Goal: Task Accomplishment & Management: Manage account settings

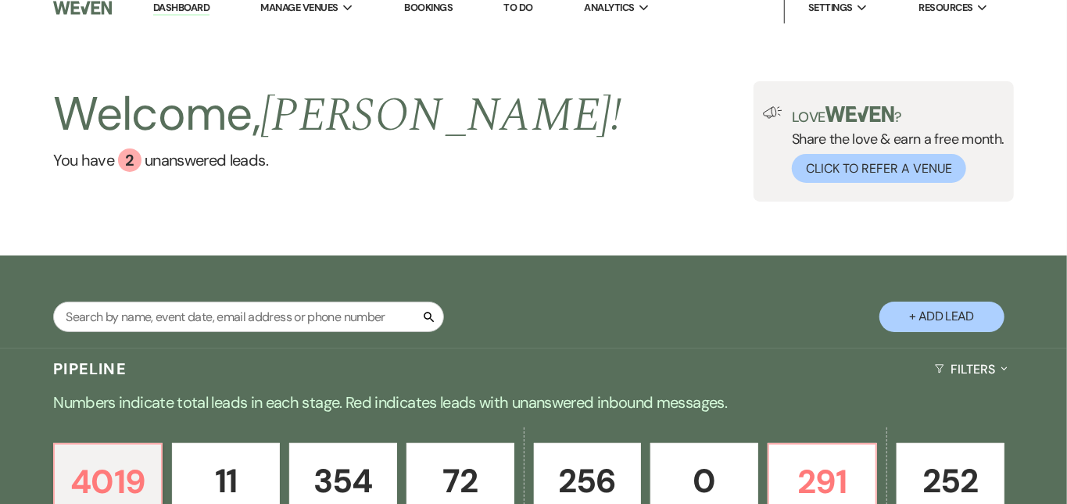
scroll to position [2, 0]
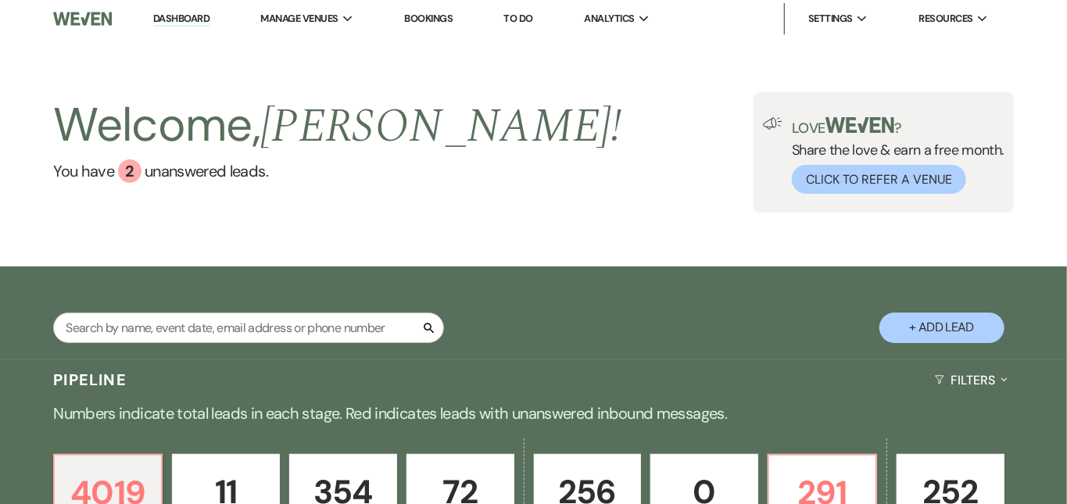
click at [180, 17] on link "Dashboard" at bounding box center [181, 19] width 56 height 15
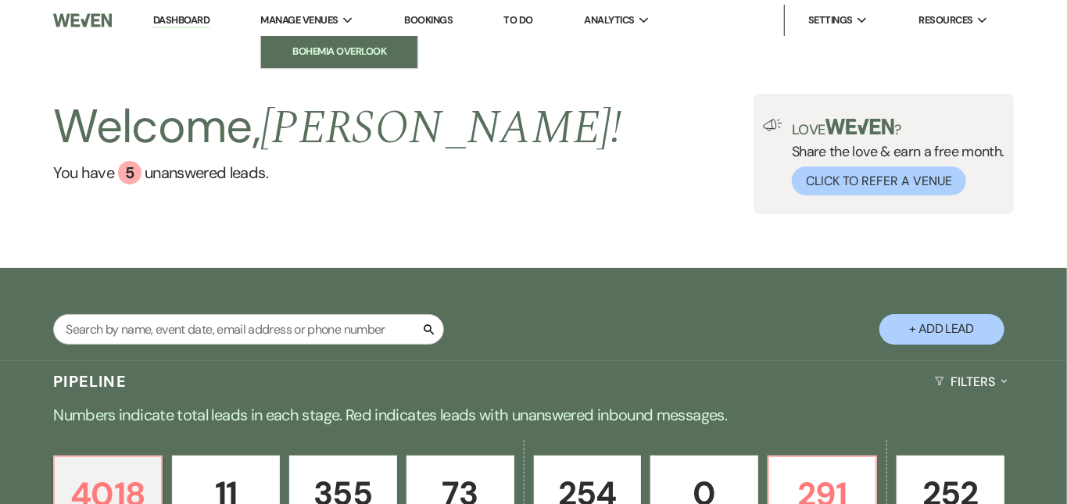
click at [319, 39] on link "Bohemia Overlook" at bounding box center [339, 51] width 156 height 31
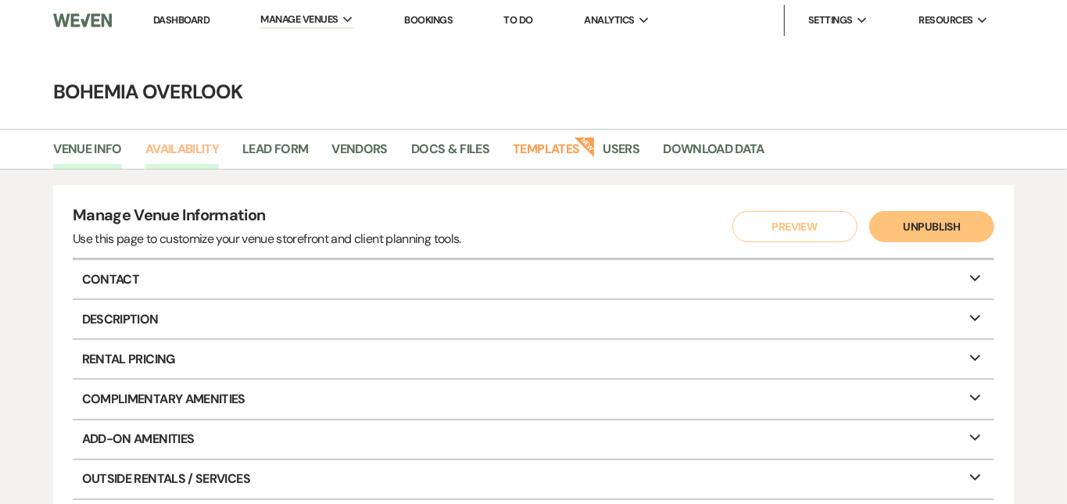
click at [154, 150] on link "Availability" at bounding box center [181, 154] width 73 height 30
select select "3"
select select "2026"
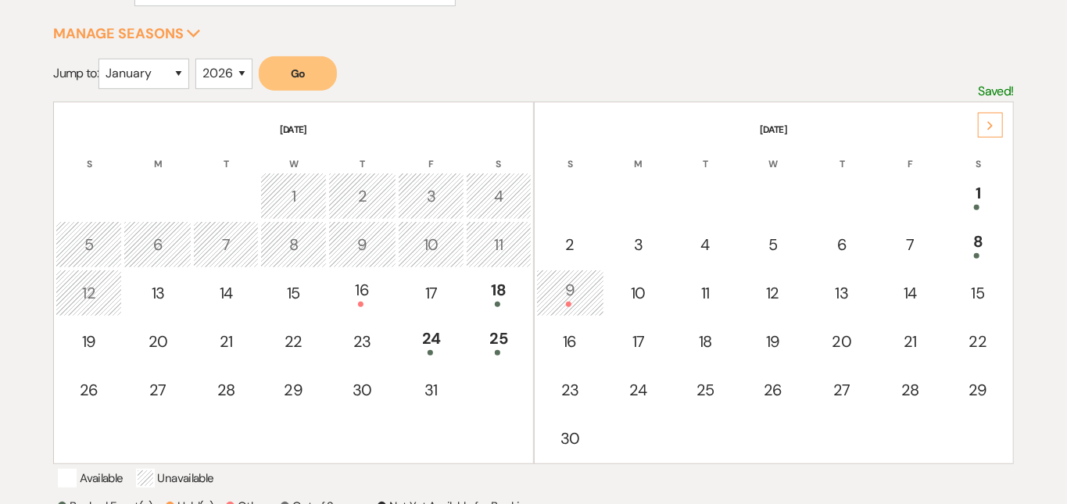
scroll to position [295, 0]
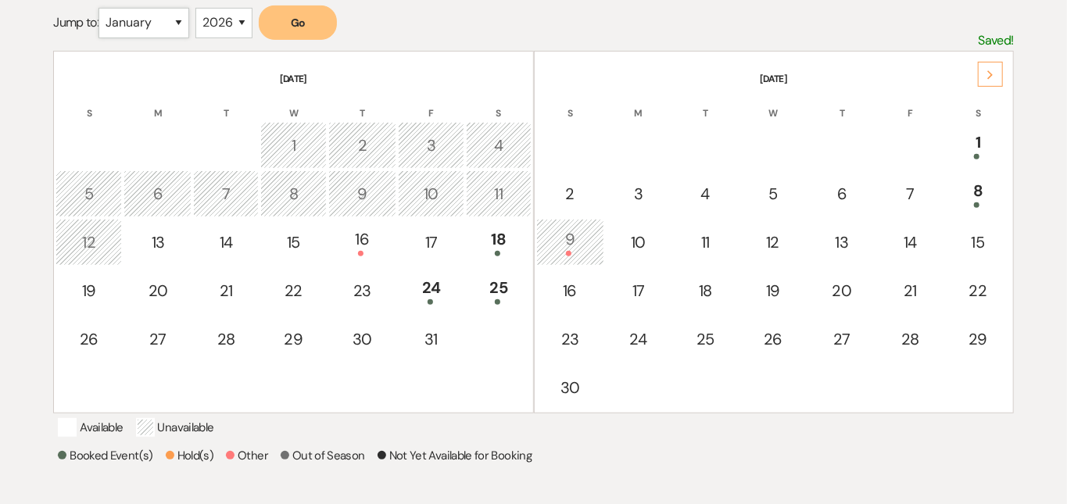
select select "9"
click at [313, 24] on button "Go" at bounding box center [298, 22] width 78 height 34
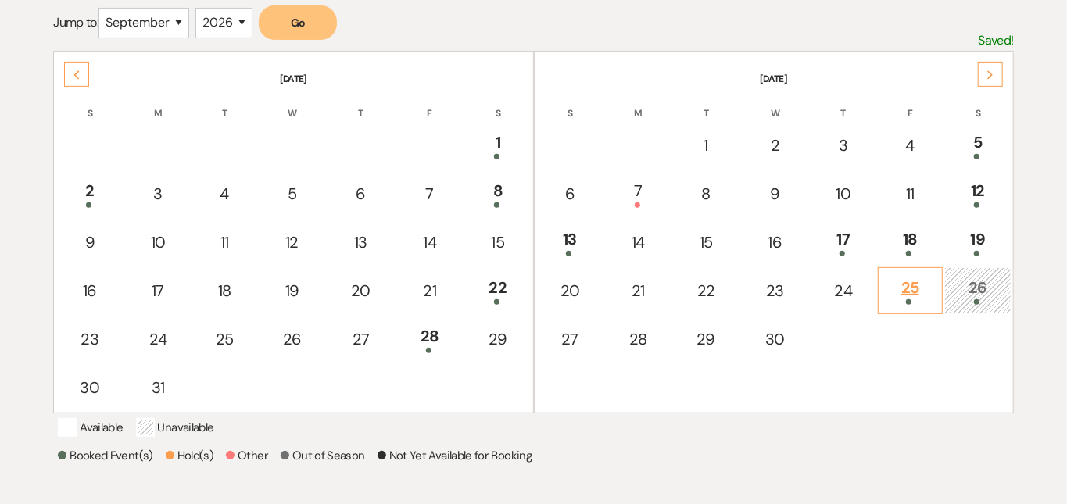
click at [913, 281] on div "25" at bounding box center [910, 290] width 48 height 29
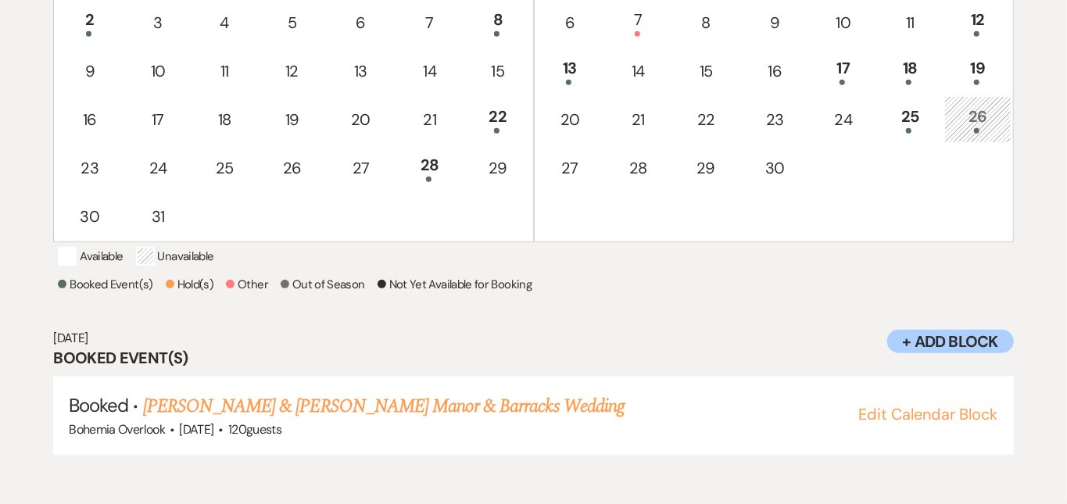
click at [1049, 274] on div "Select the dates below when your property (the Bohemia Overlook ) is not availa…" at bounding box center [533, 103] width 1067 height 768
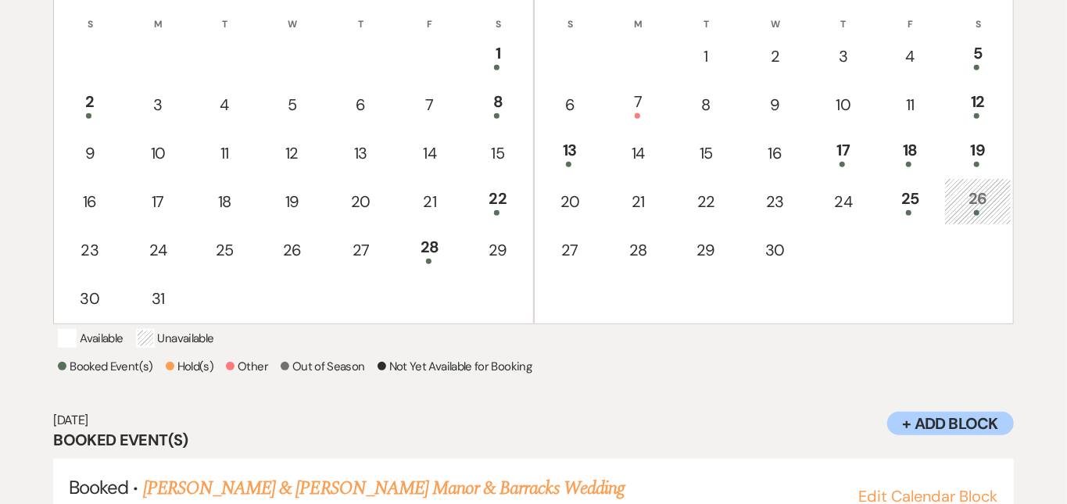
scroll to position [342, 0]
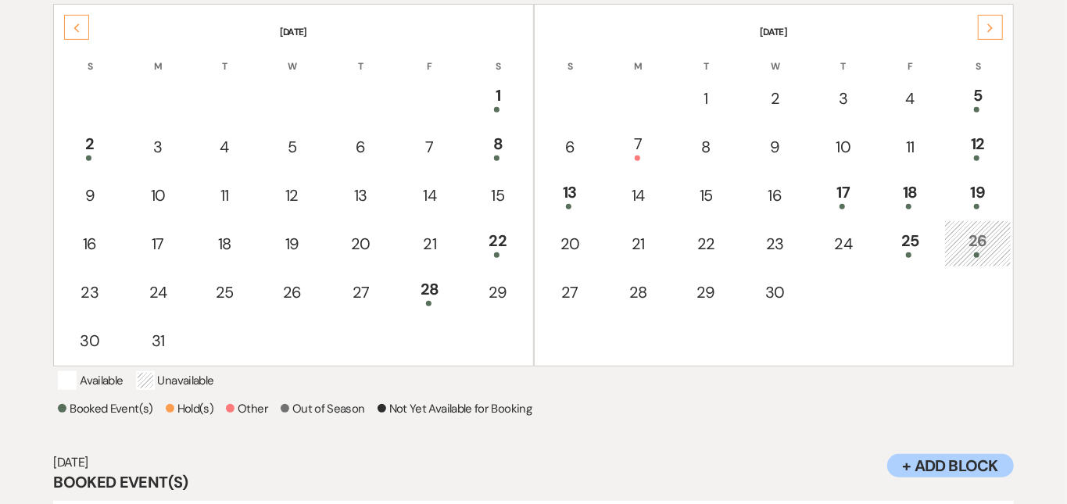
click at [986, 30] on icon "Next" at bounding box center [990, 27] width 8 height 9
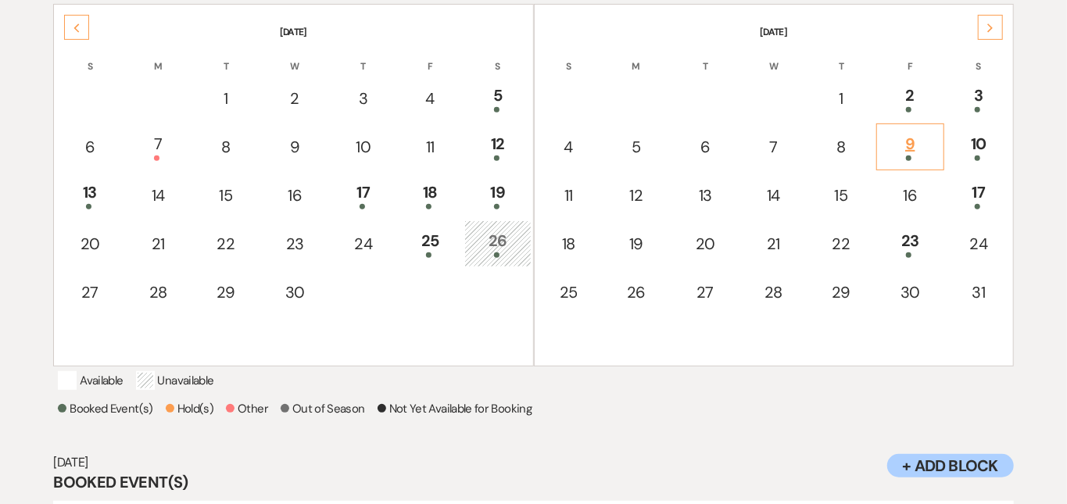
click at [917, 142] on div "9" at bounding box center [910, 146] width 51 height 29
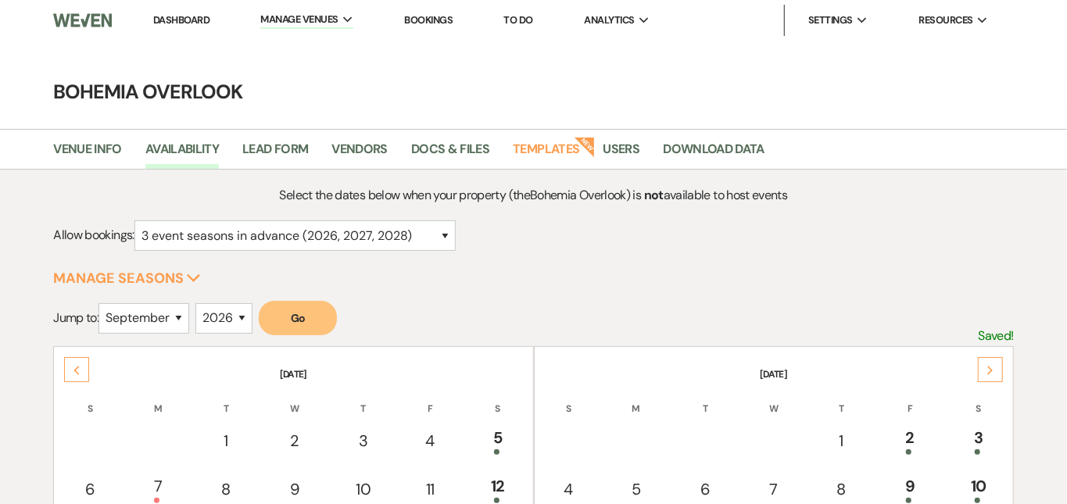
scroll to position [0, 0]
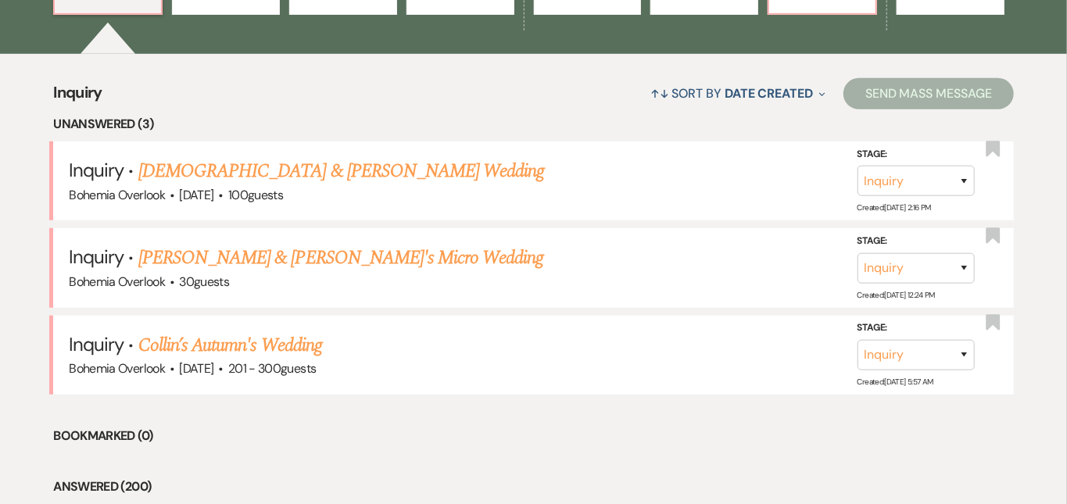
scroll to position [566, 0]
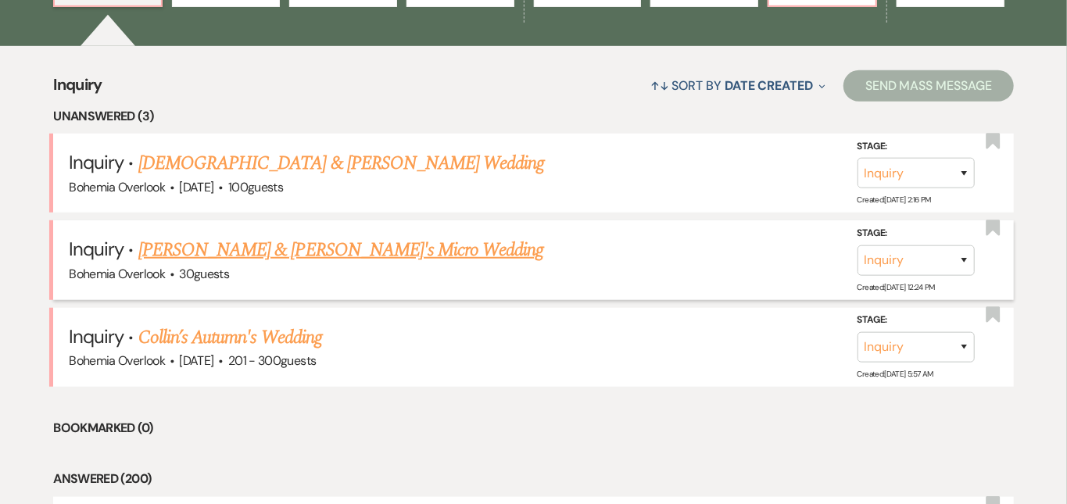
click at [398, 238] on link "Hannah Drewieck & Fiance's Micro Wedding" at bounding box center [341, 250] width 406 height 28
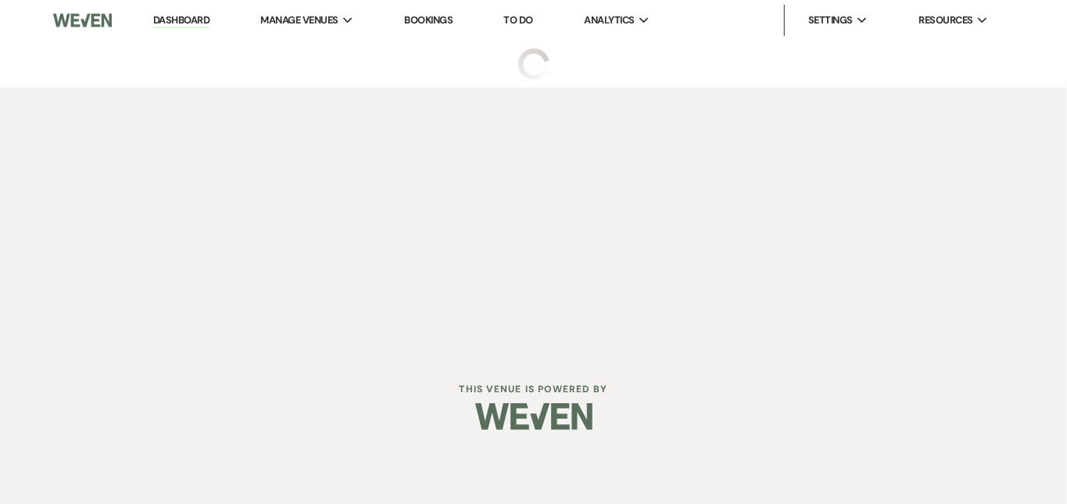
select select "5"
select select "16"
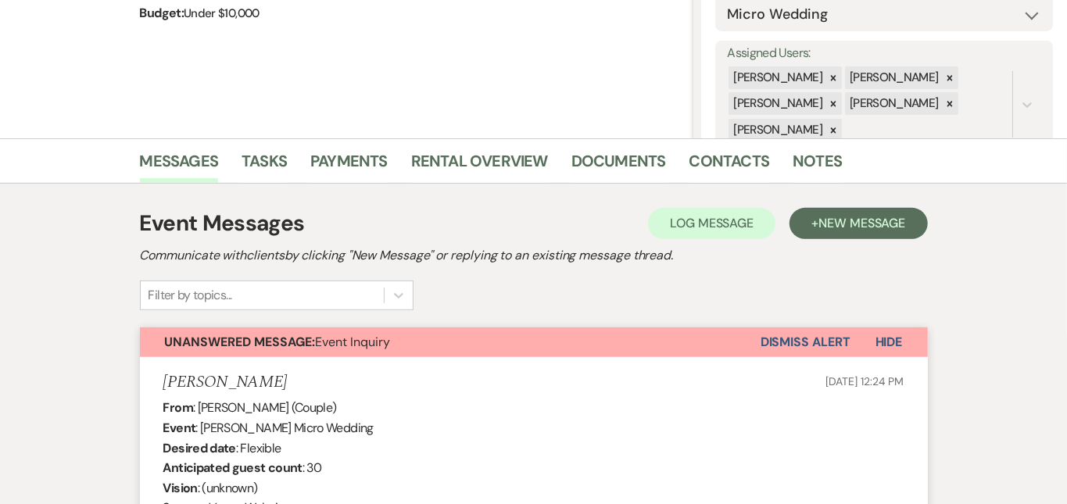
scroll to position [249, 0]
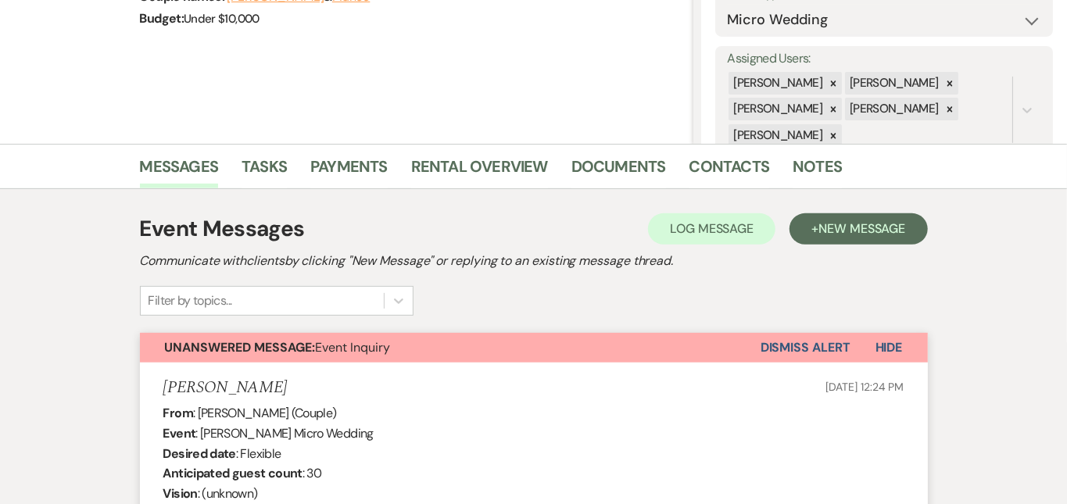
click at [841, 333] on button "Dismiss Alert" at bounding box center [806, 348] width 90 height 30
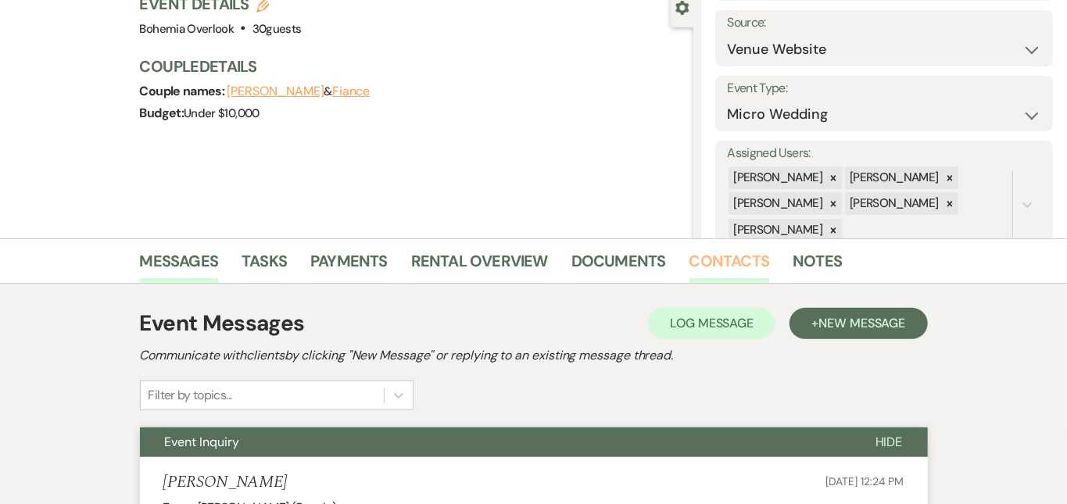
scroll to position [0, 0]
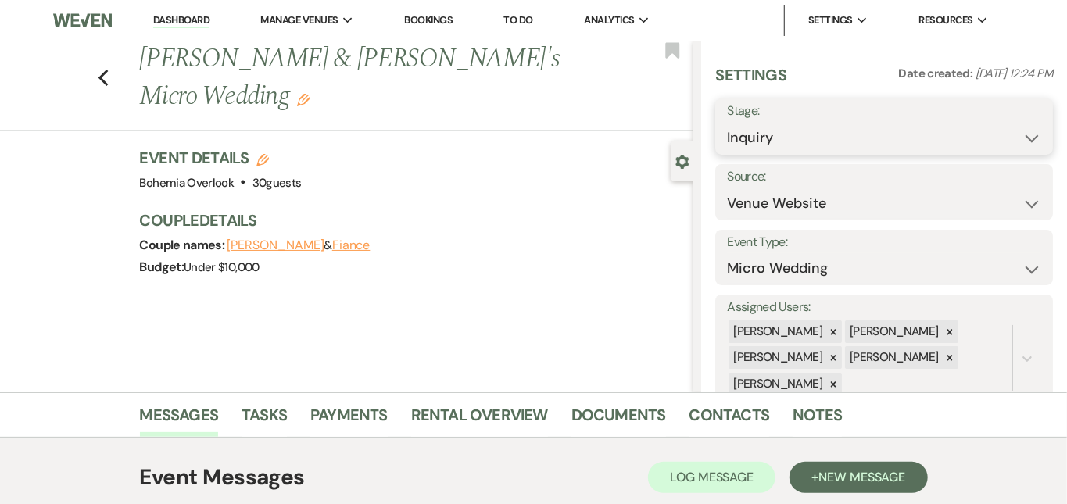
select select "8"
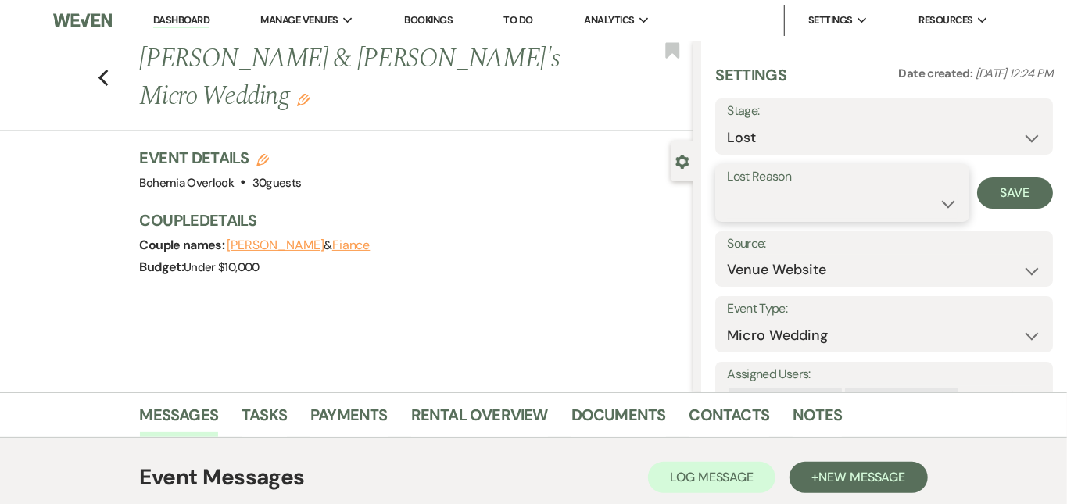
select select "10"
click at [1033, 188] on button "Save" at bounding box center [1015, 192] width 76 height 31
click at [181, 20] on link "Dashboard" at bounding box center [181, 20] width 56 height 15
select select "8"
select select "10"
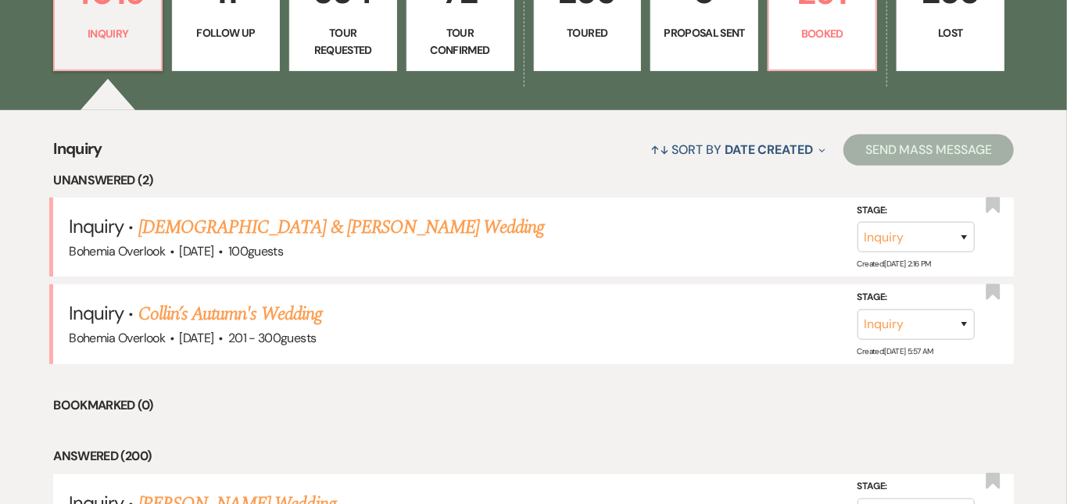
scroll to position [505, 0]
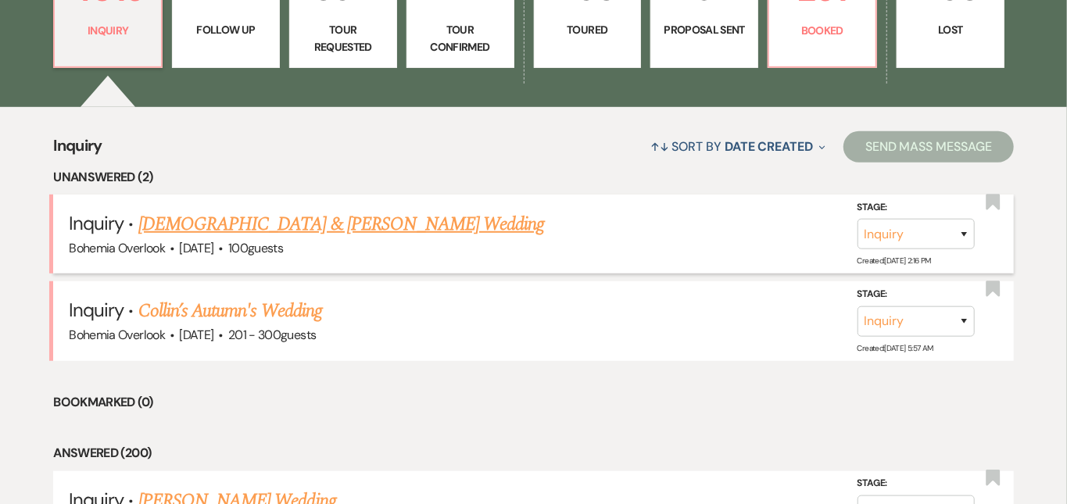
click at [263, 212] on link "[DEMOGRAPHIC_DATA] & [PERSON_NAME] Wedding" at bounding box center [341, 224] width 406 height 28
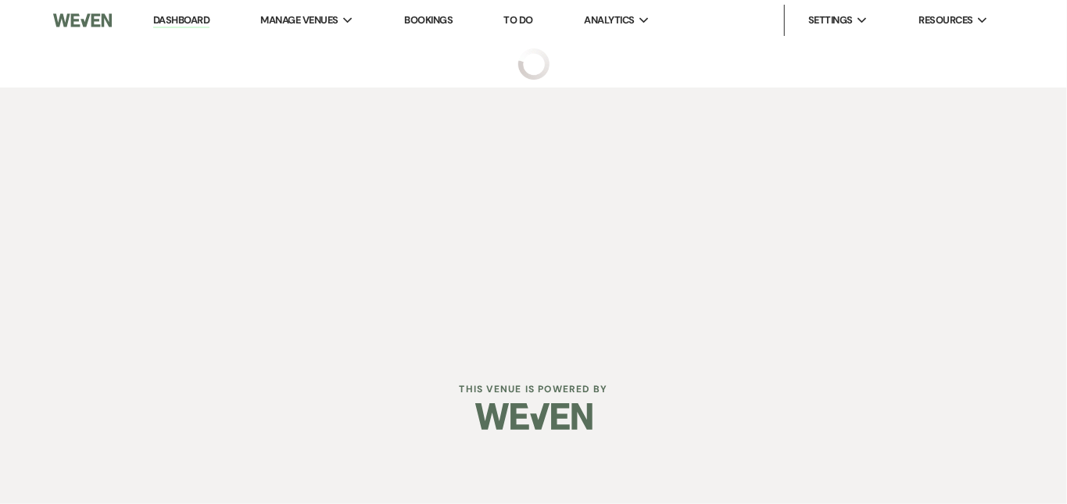
select select "5"
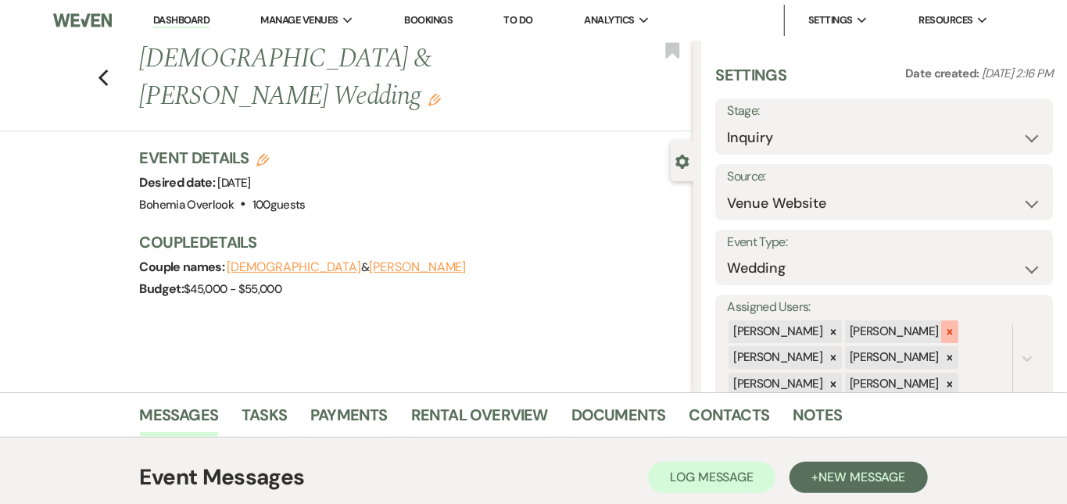
click at [952, 329] on icon at bounding box center [949, 331] width 5 height 5
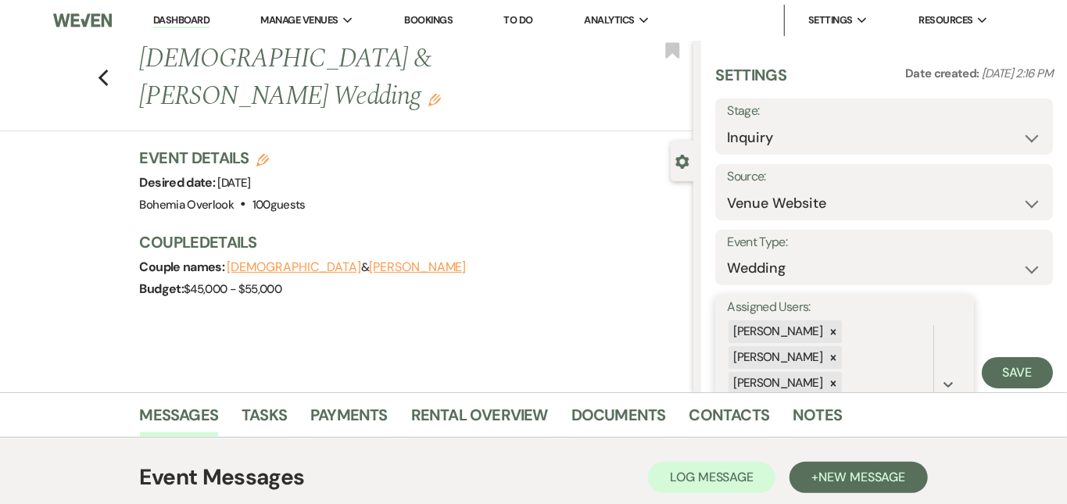
scroll to position [83, 0]
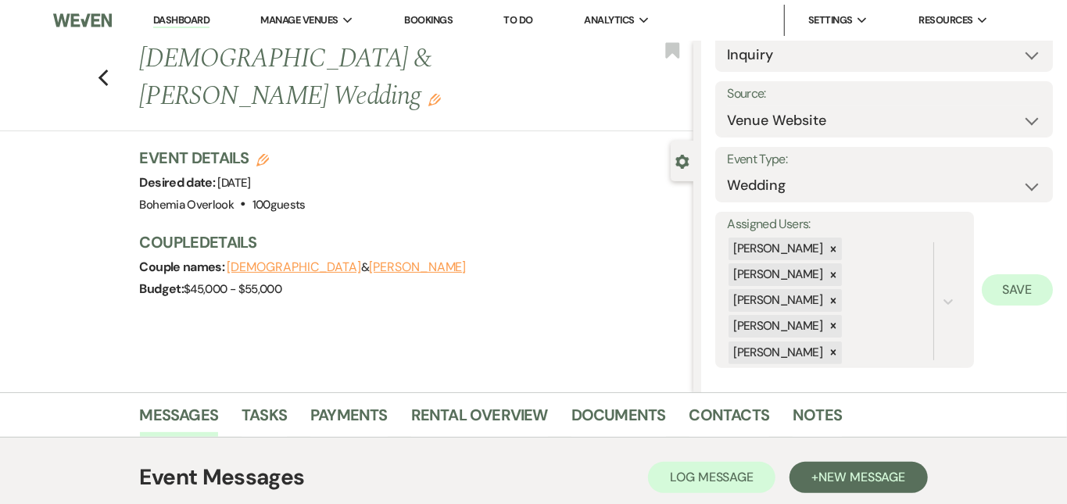
click at [1038, 283] on button "Save" at bounding box center [1017, 289] width 71 height 31
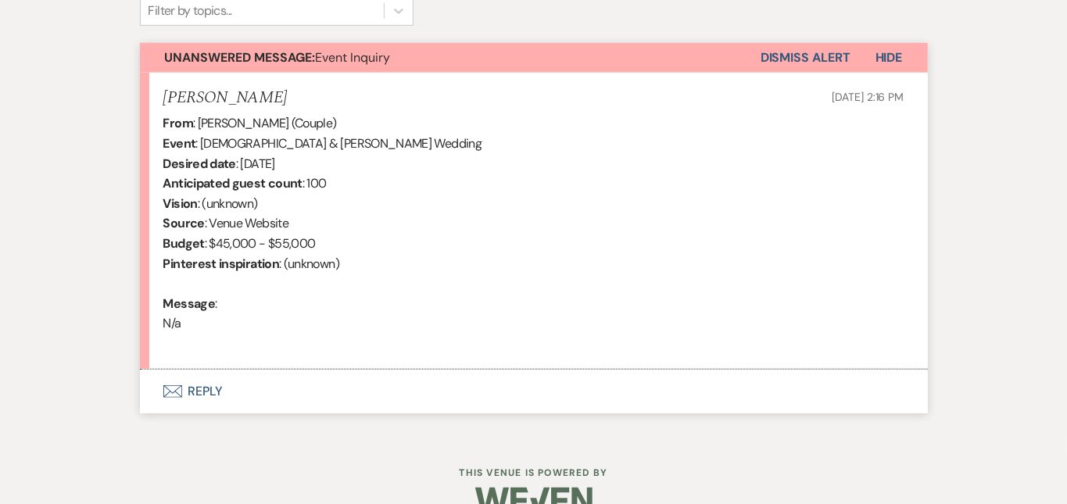
scroll to position [554, 0]
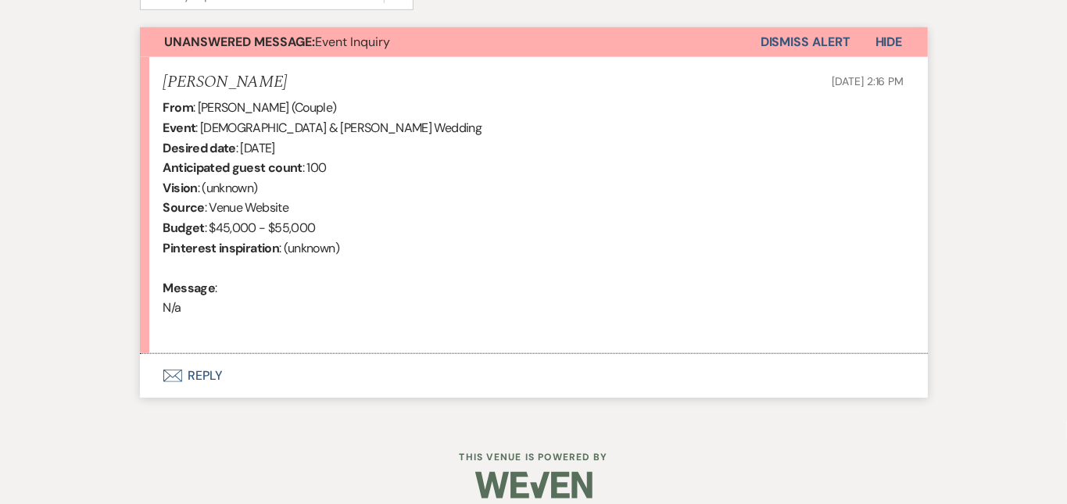
click at [458, 363] on button "Envelope Reply" at bounding box center [534, 376] width 788 height 44
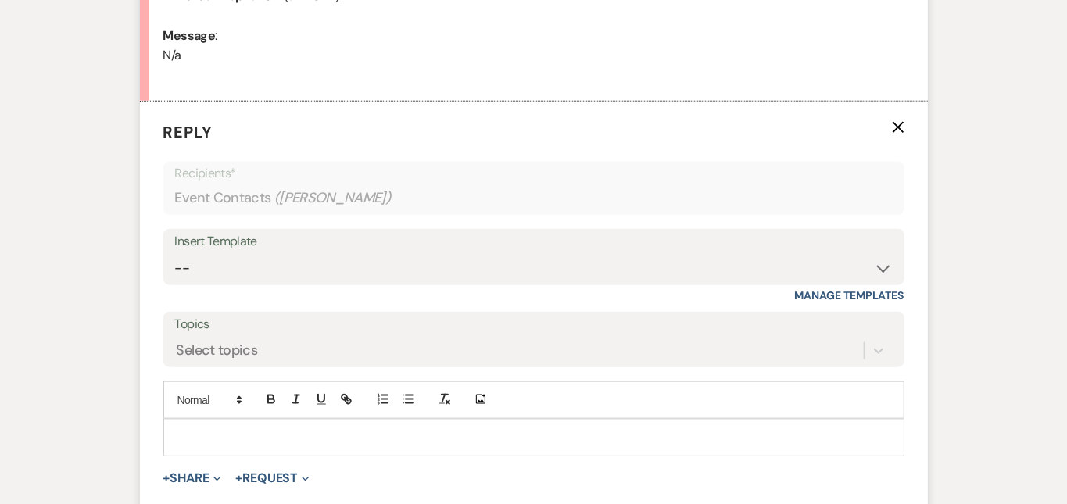
scroll to position [816, 0]
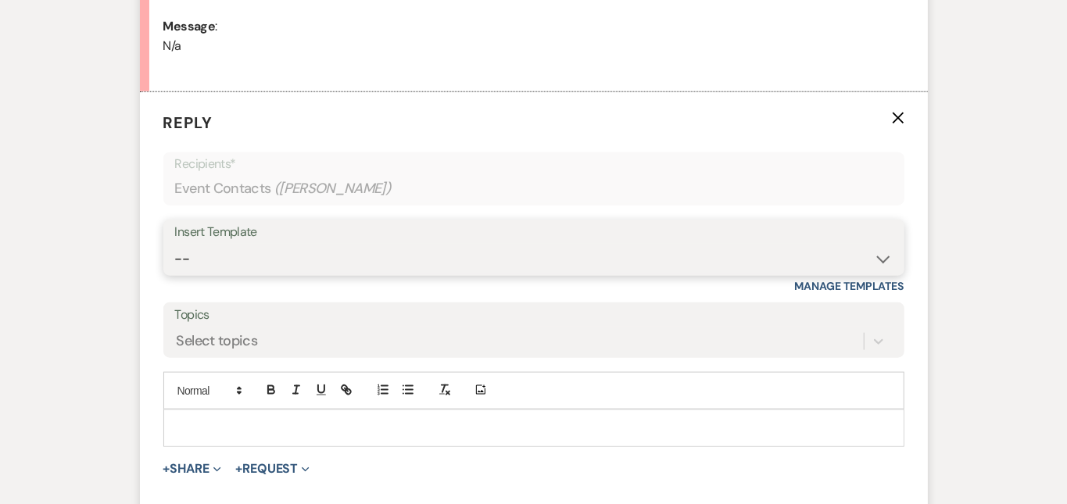
select select "6161"
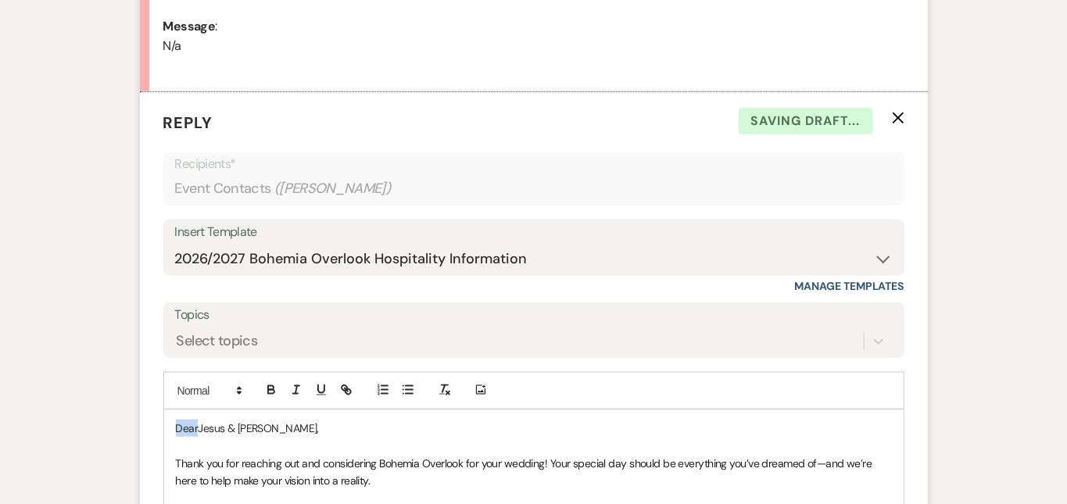
drag, startPoint x: 147, startPoint y: 424, endPoint x: 101, endPoint y: 363, distance: 76.4
click at [1043, 304] on div "Messages Tasks Payments Rental Overview Documents Contacts Notes Event Messages…" at bounding box center [533, 278] width 1067 height 1404
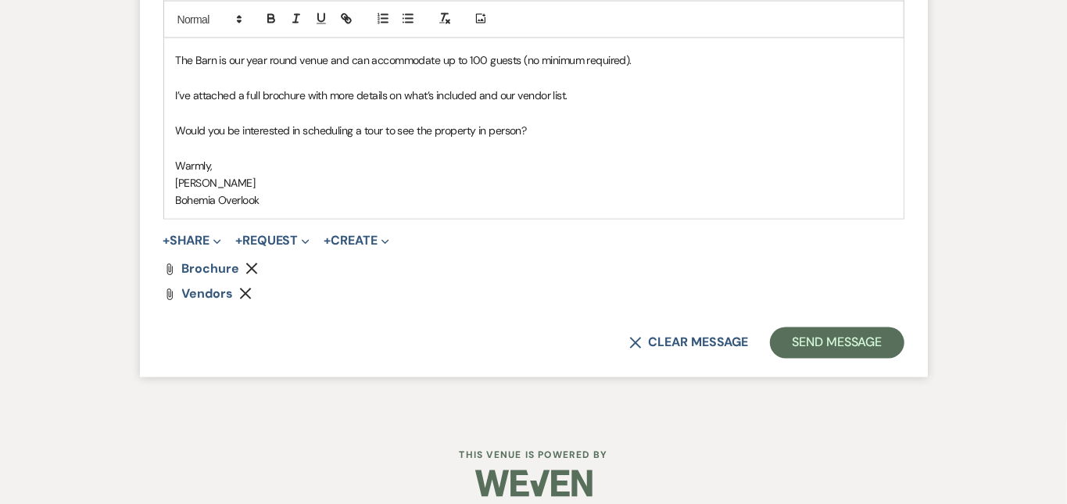
scroll to position [1376, 0]
click at [904, 333] on button "Send Message" at bounding box center [837, 343] width 134 height 31
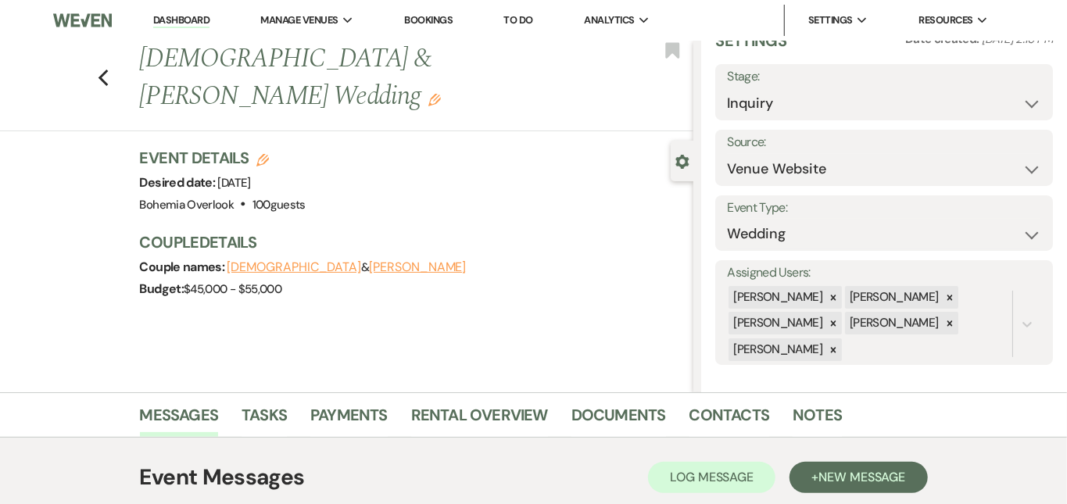
scroll to position [0, 0]
click at [179, 23] on link "Dashboard" at bounding box center [181, 20] width 56 height 15
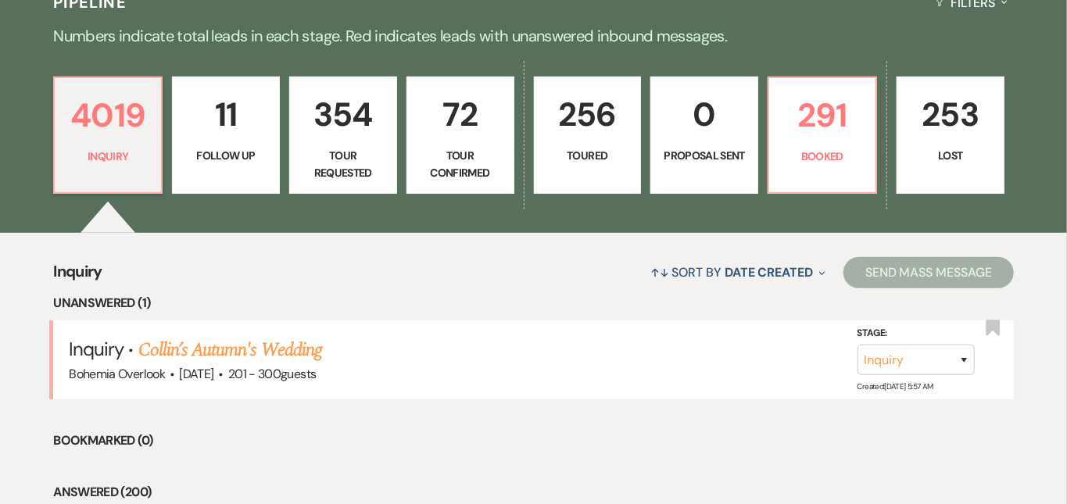
scroll to position [399, 0]
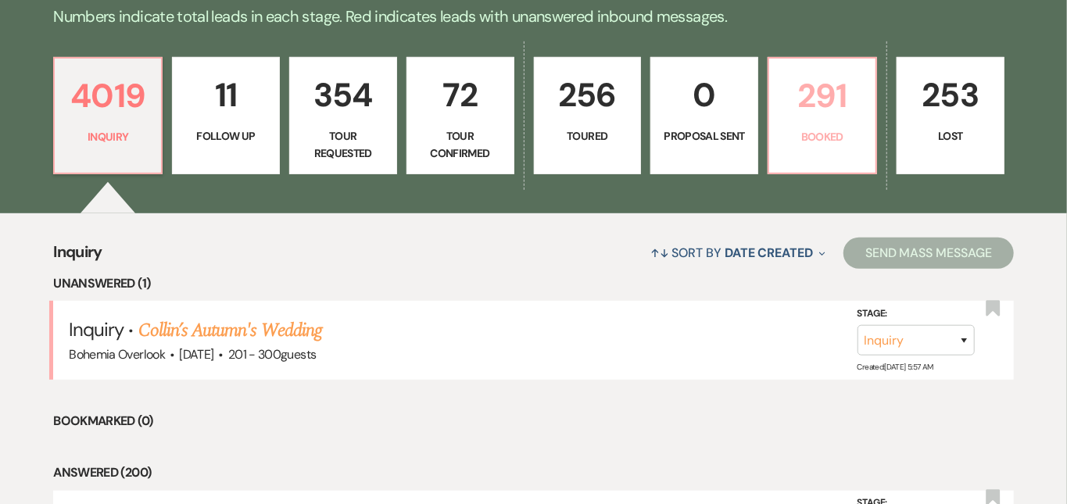
click at [866, 102] on p "291" at bounding box center [823, 96] width 88 height 52
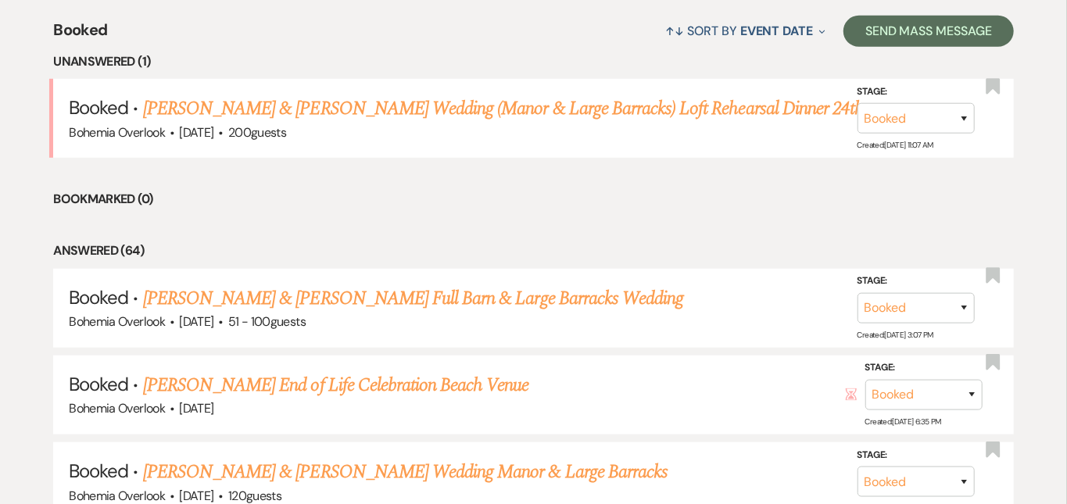
scroll to position [638, 0]
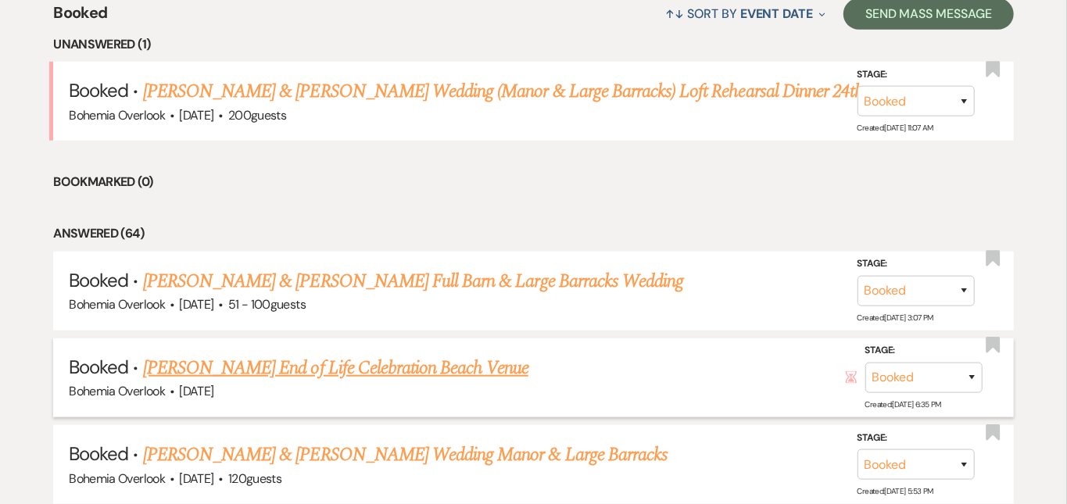
click at [476, 354] on link "Kyrie Bowe's End of Life Celebration Beach Venue" at bounding box center [335, 368] width 385 height 28
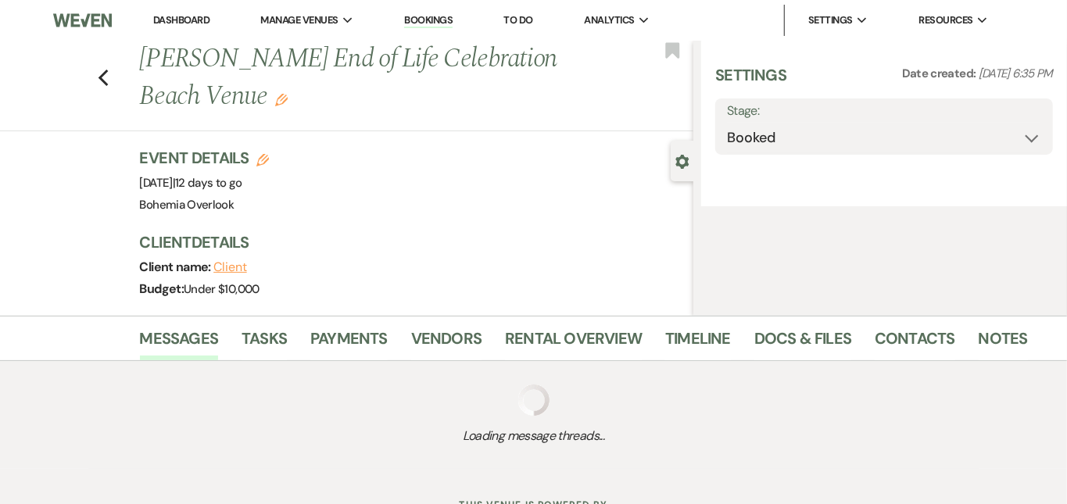
select select "5"
select select "14"
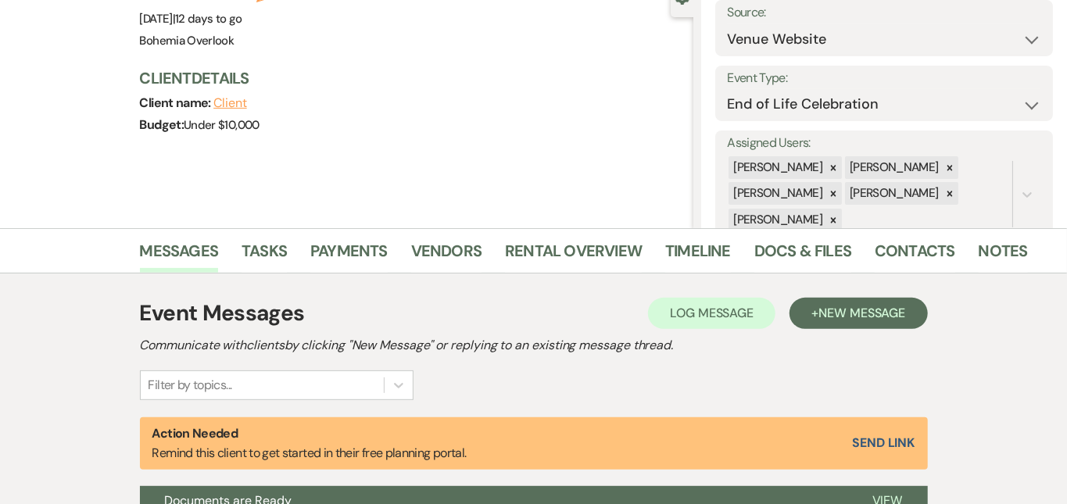
scroll to position [217, 0]
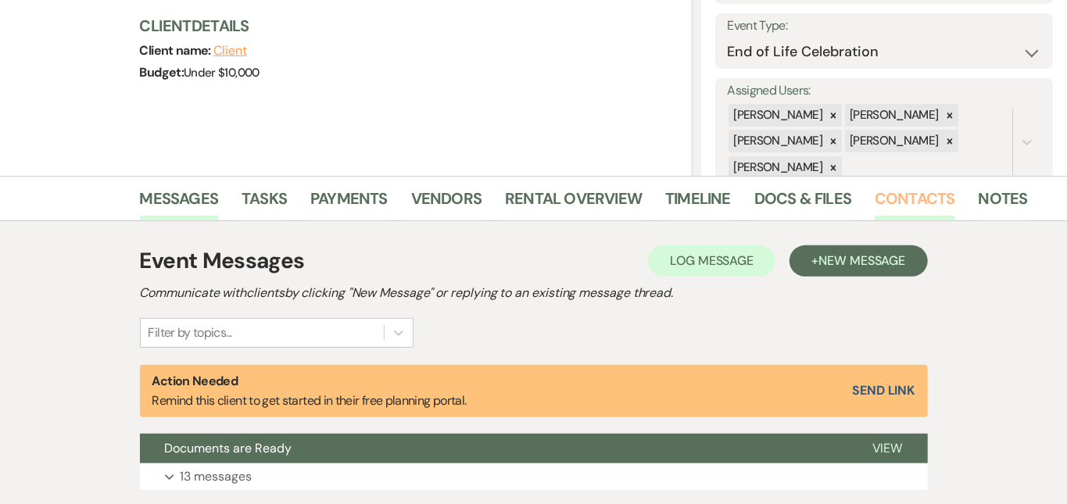
click at [875, 207] on link "Contacts" at bounding box center [915, 203] width 81 height 34
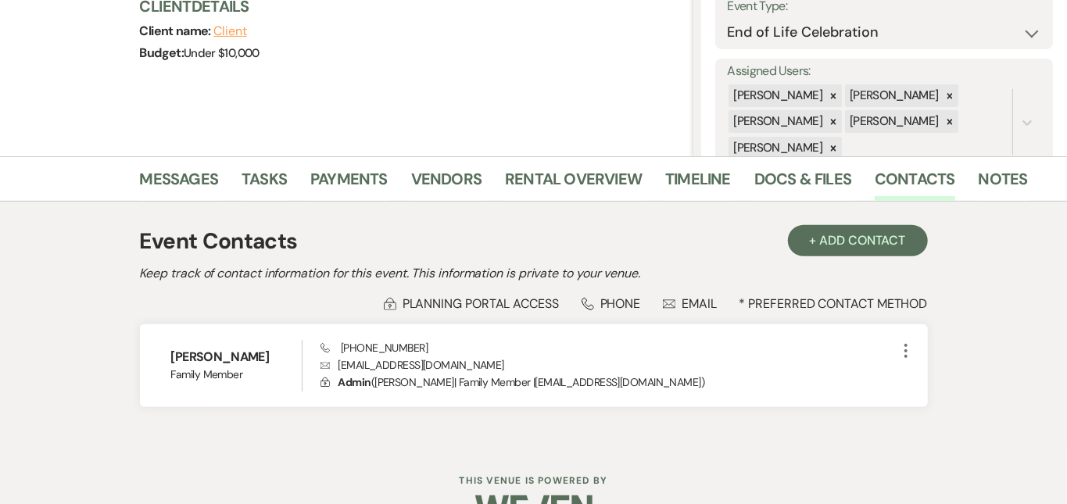
scroll to position [242, 0]
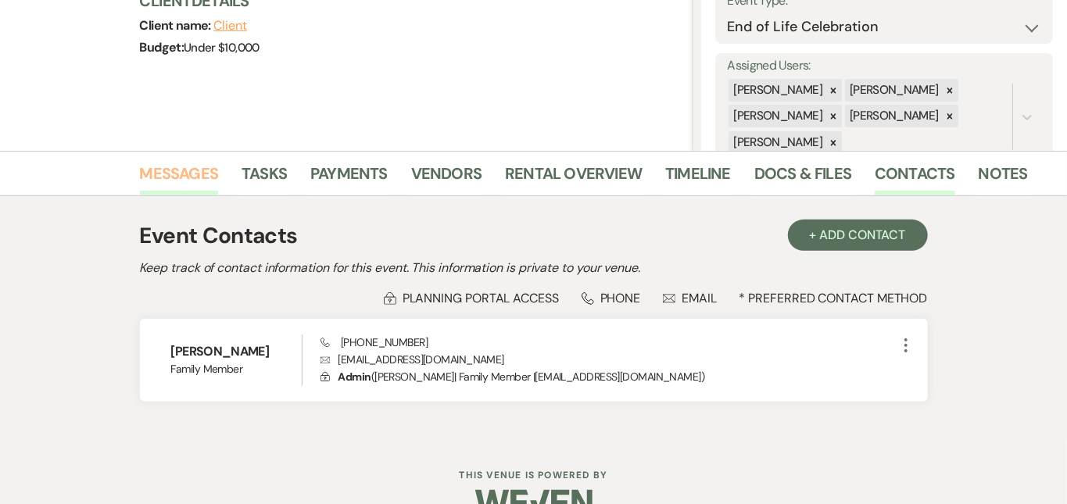
click at [140, 170] on link "Messages" at bounding box center [179, 178] width 79 height 34
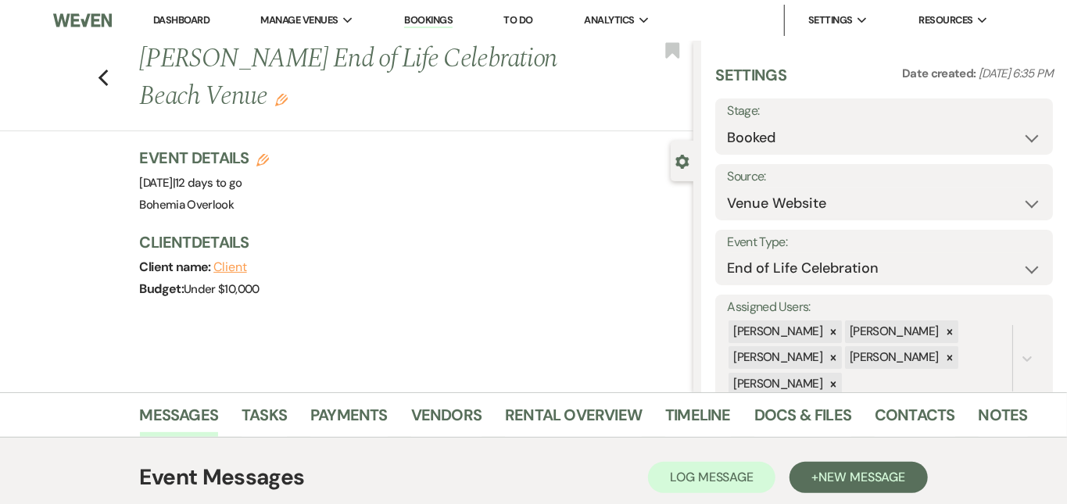
click at [195, 20] on link "Dashboard" at bounding box center [181, 19] width 56 height 13
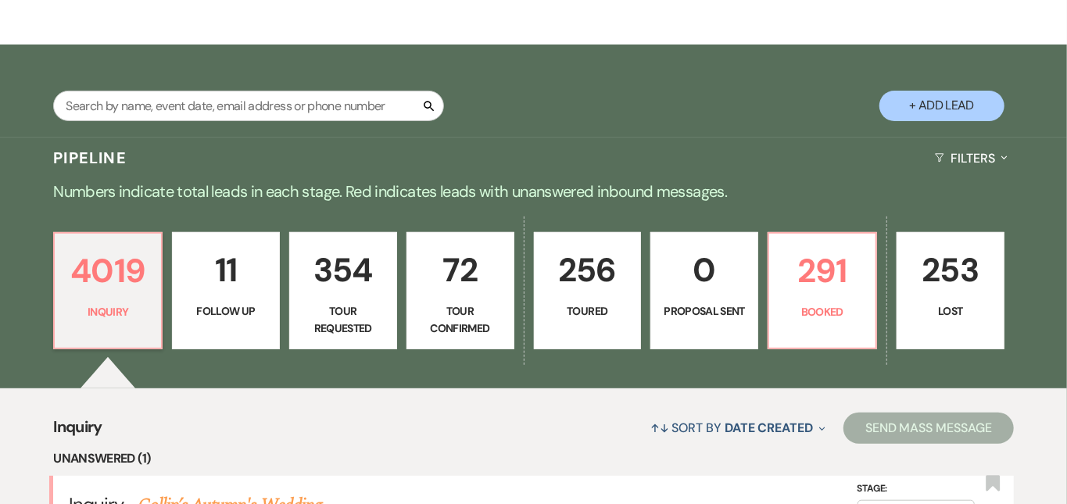
scroll to position [245, 0]
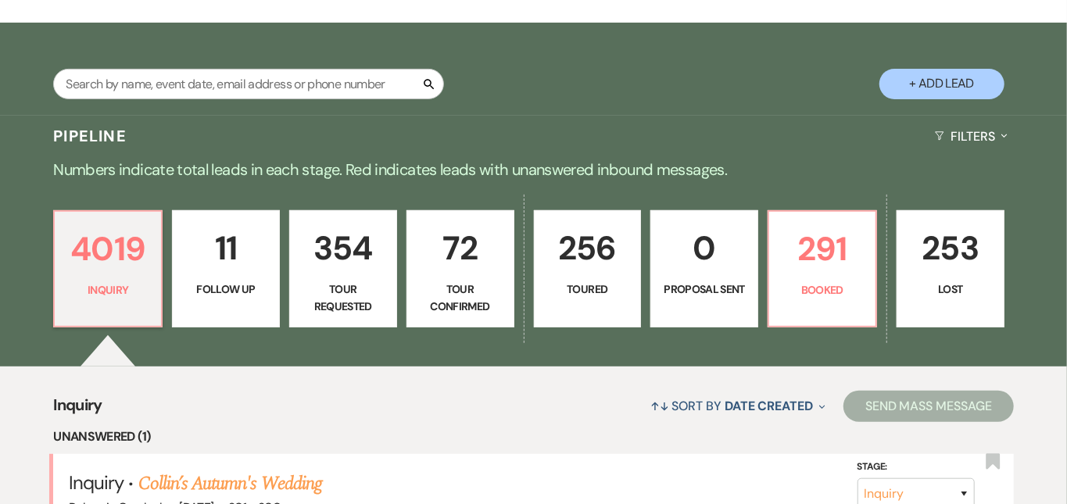
click at [632, 237] on p "256" at bounding box center [588, 248] width 88 height 52
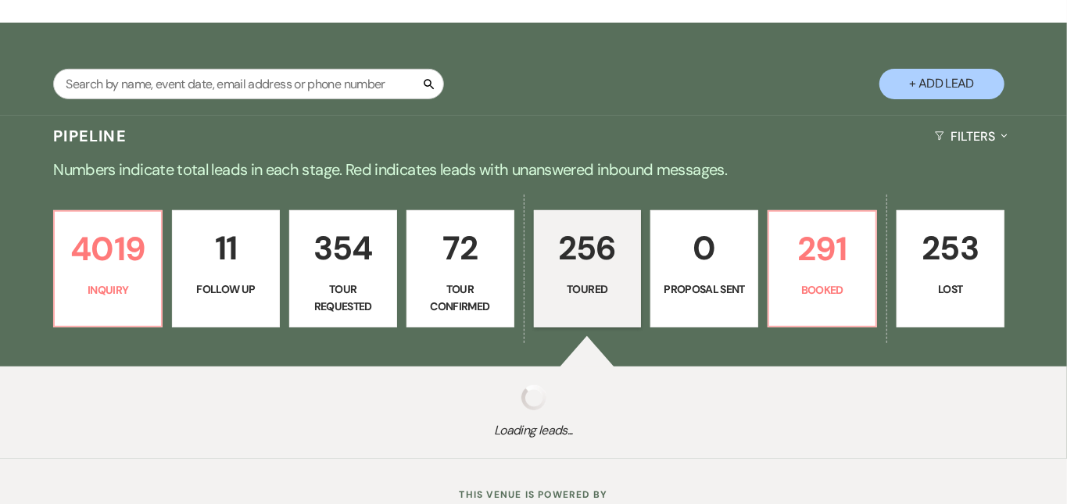
select select "5"
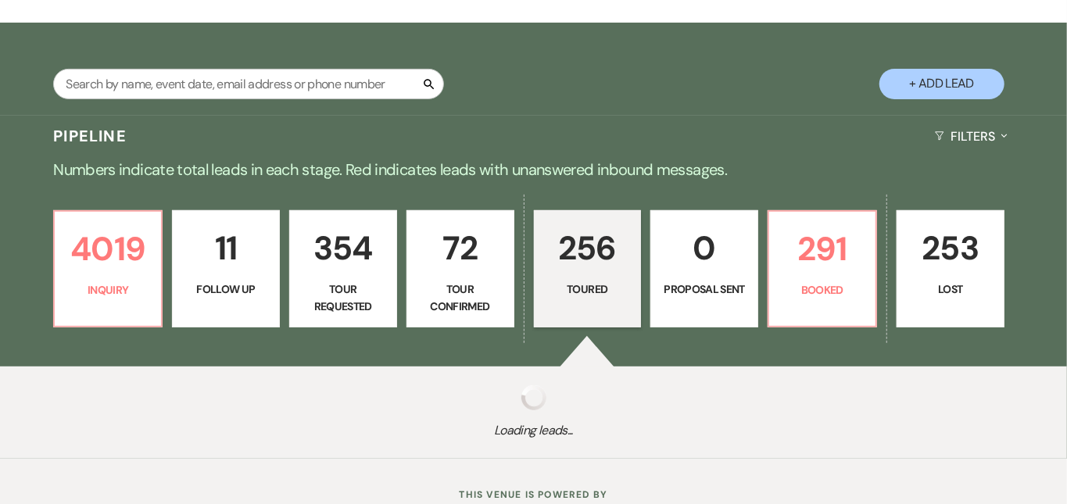
select select "5"
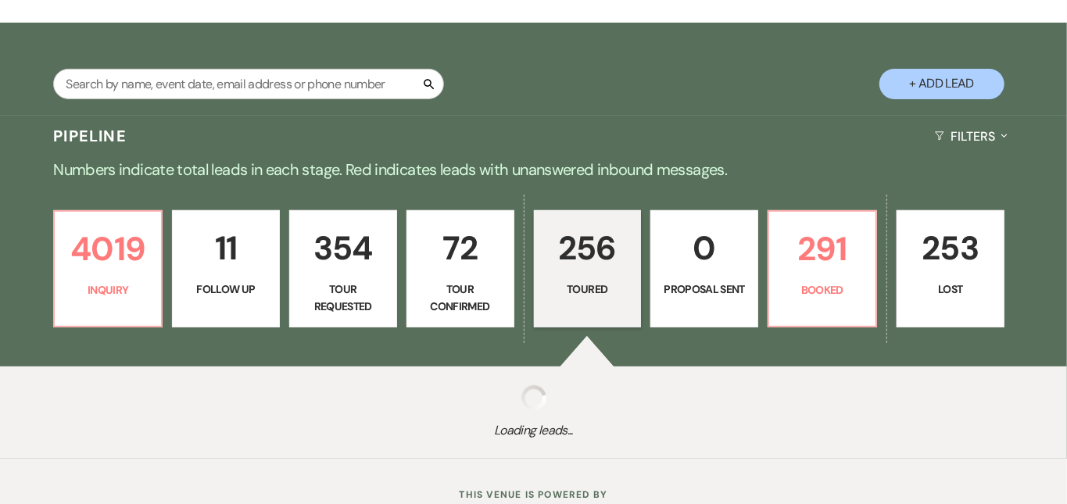
select select "5"
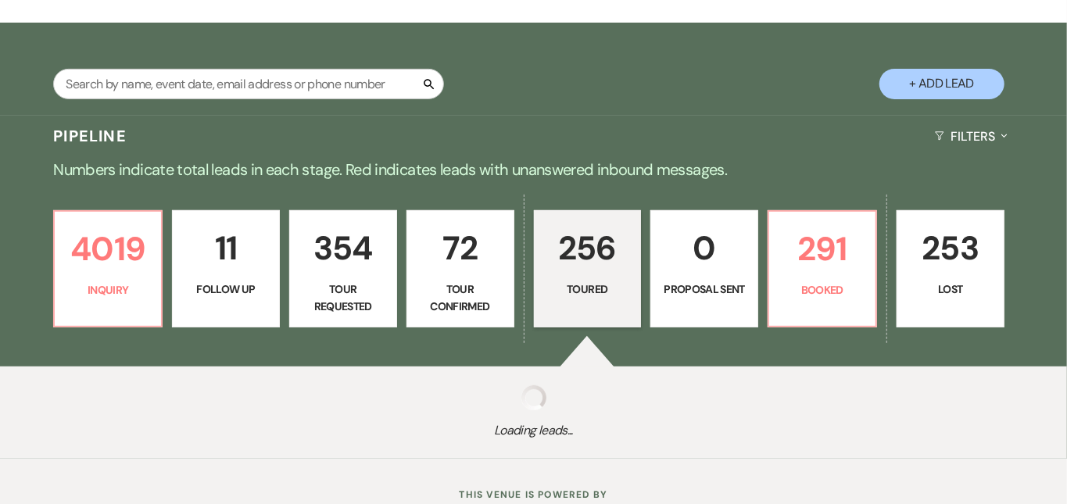
select select "5"
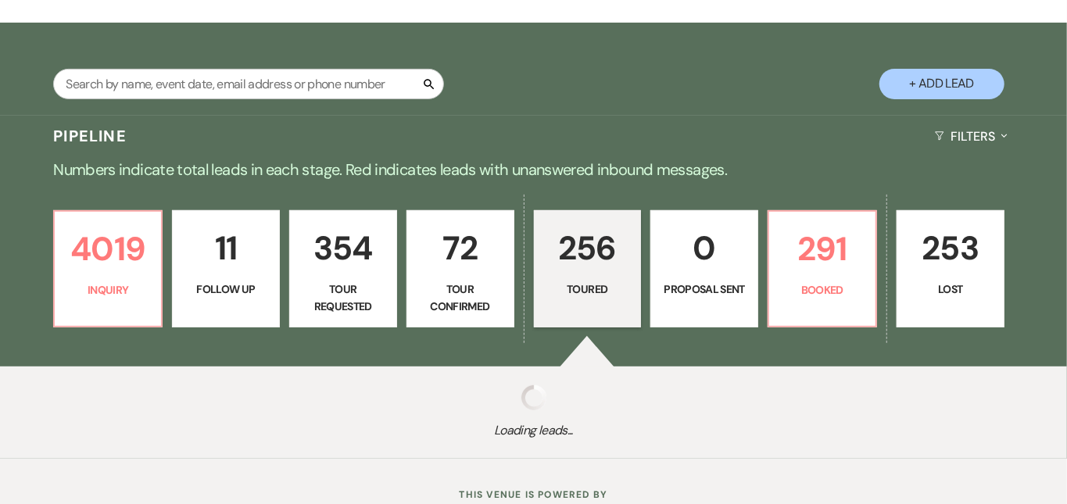
select select "5"
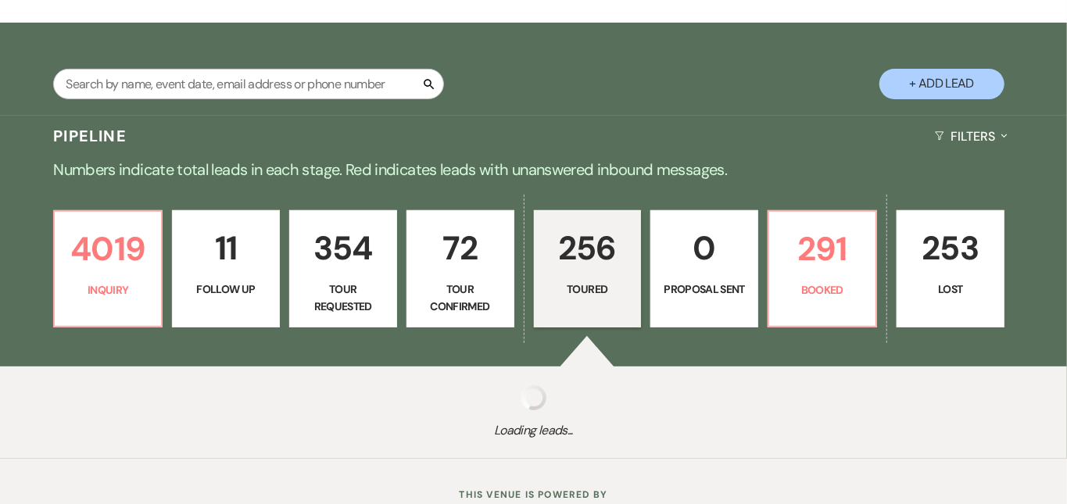
select select "5"
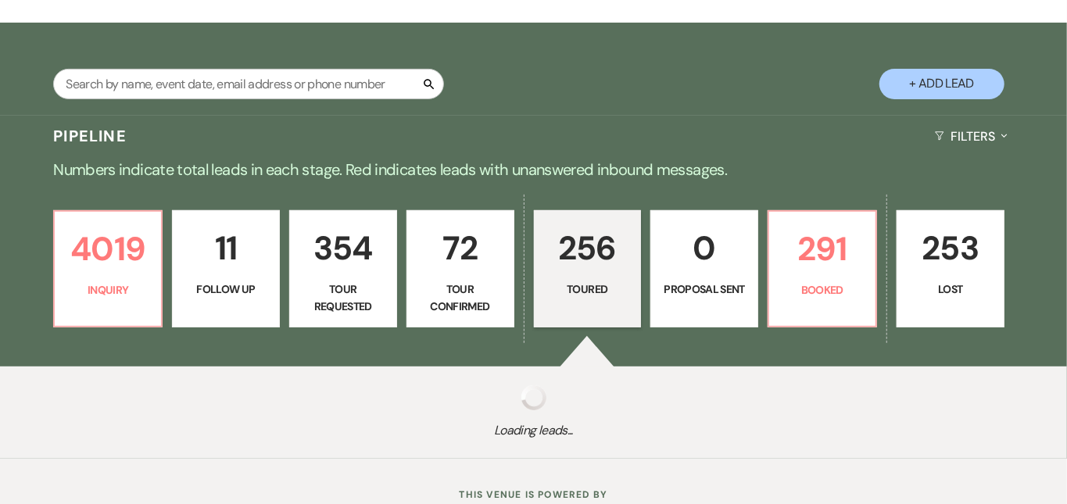
select select "5"
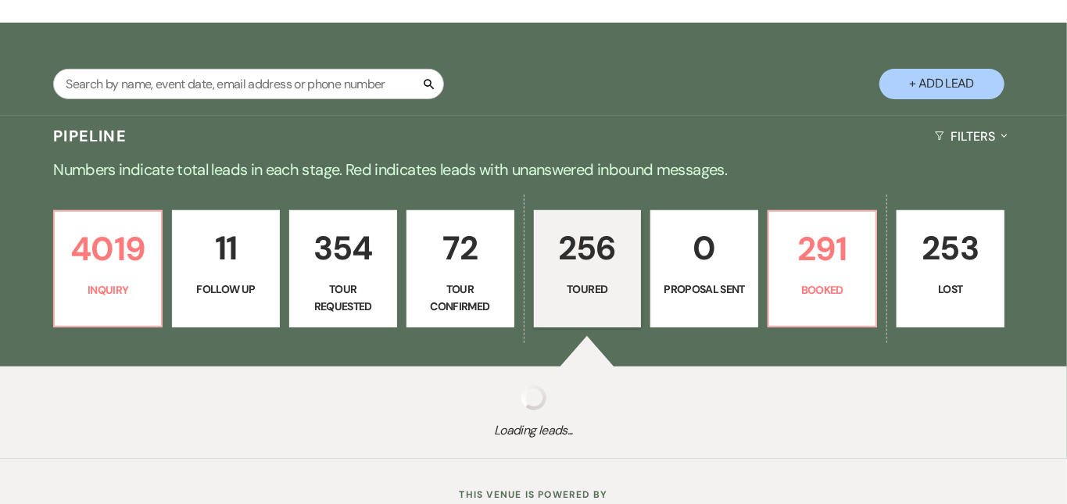
select select "5"
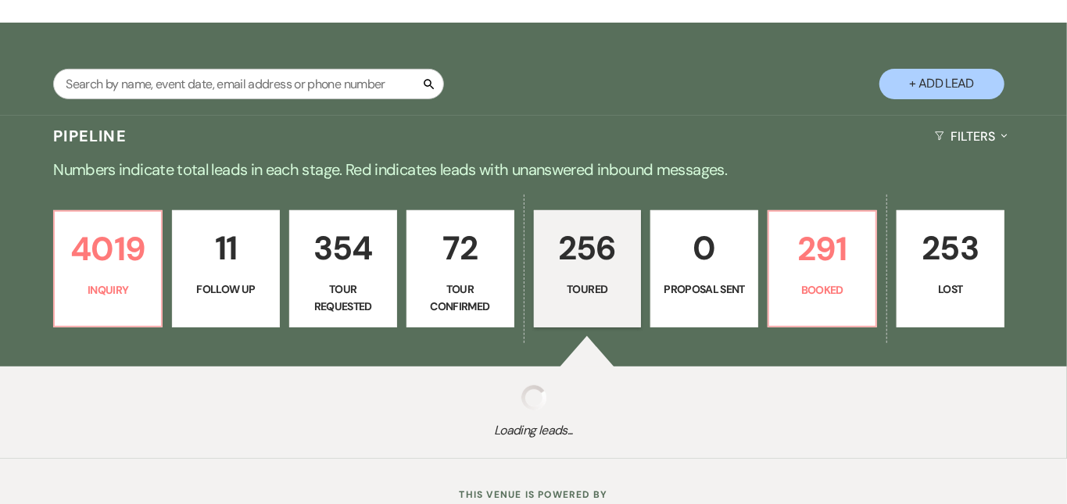
select select "5"
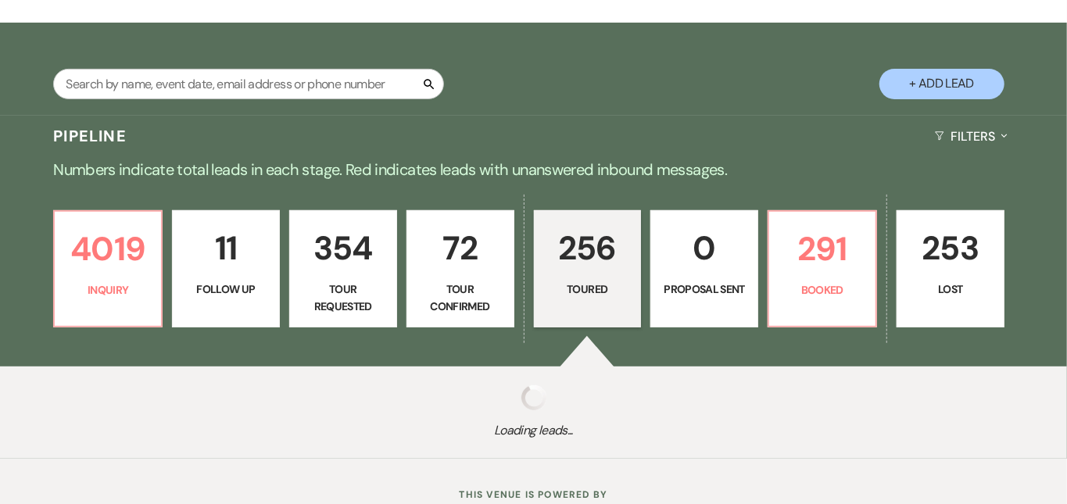
select select "5"
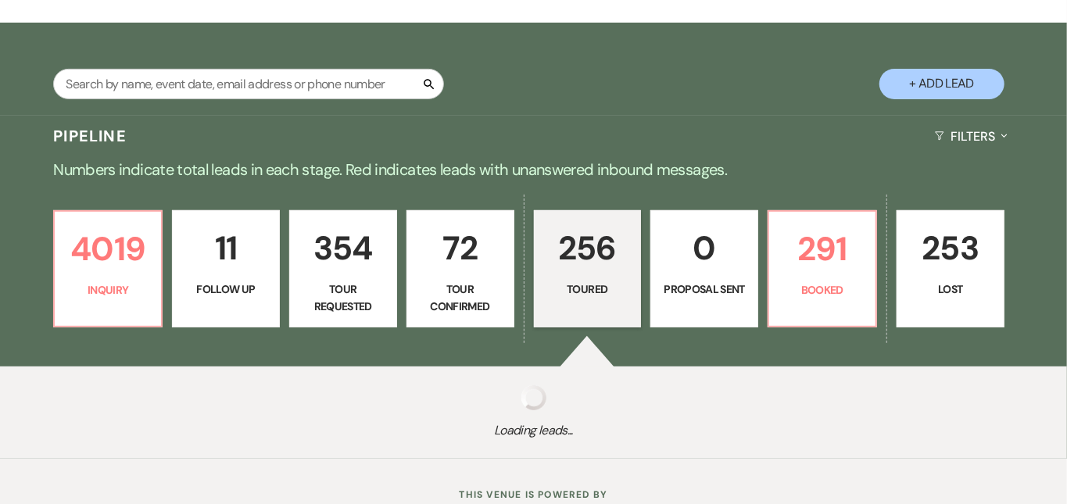
select select "5"
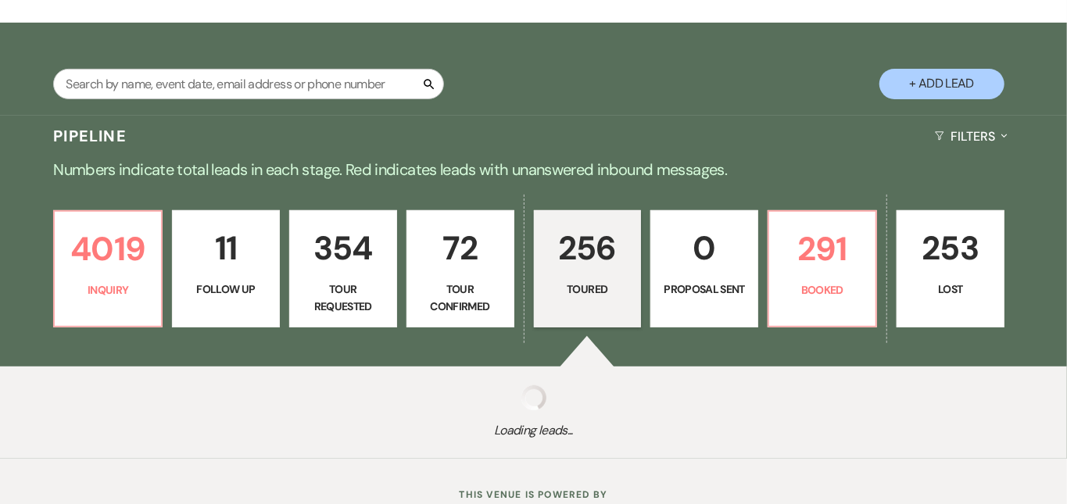
select select "5"
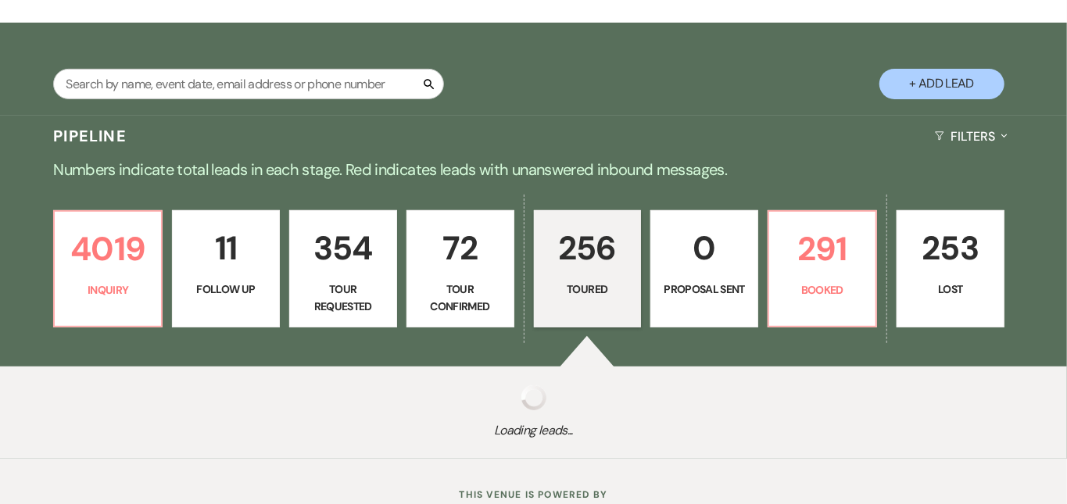
select select "5"
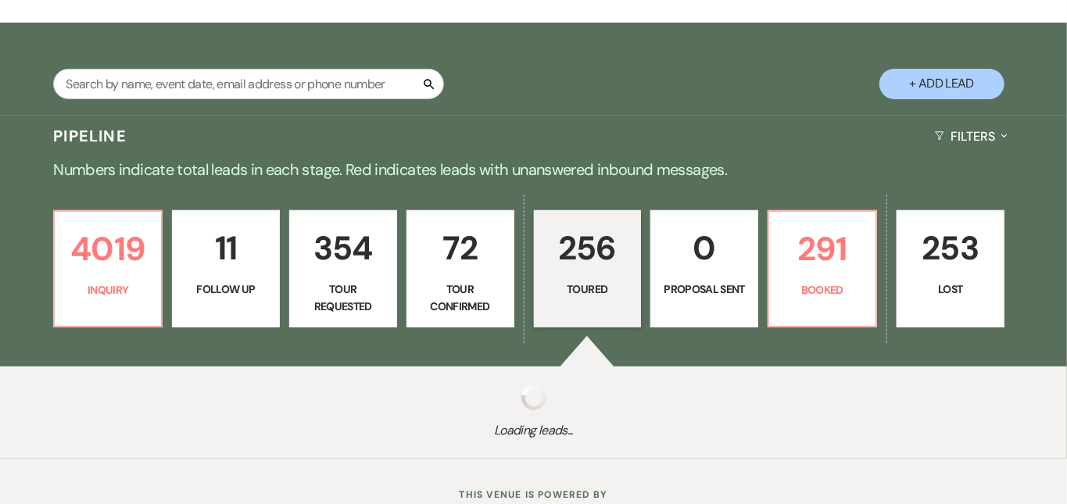
select select "5"
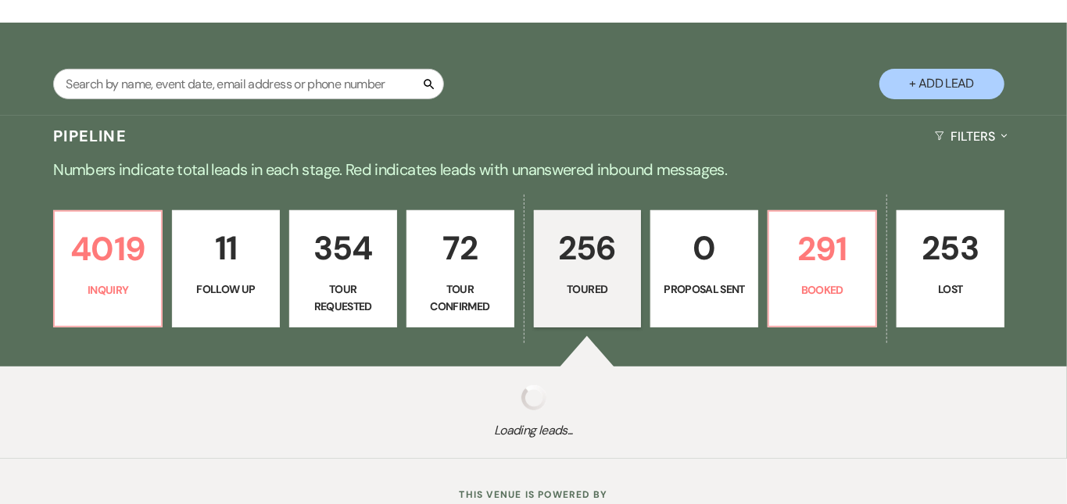
select select "5"
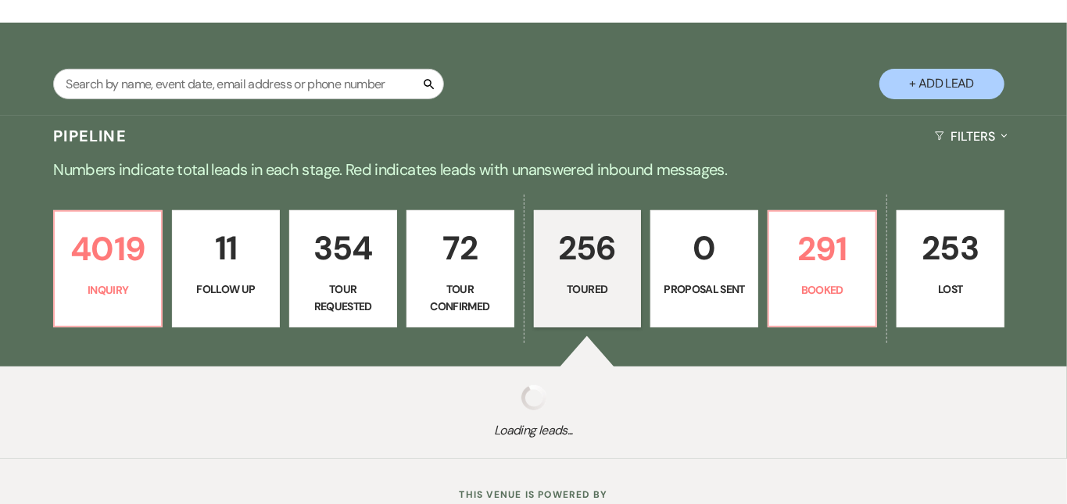
select select "5"
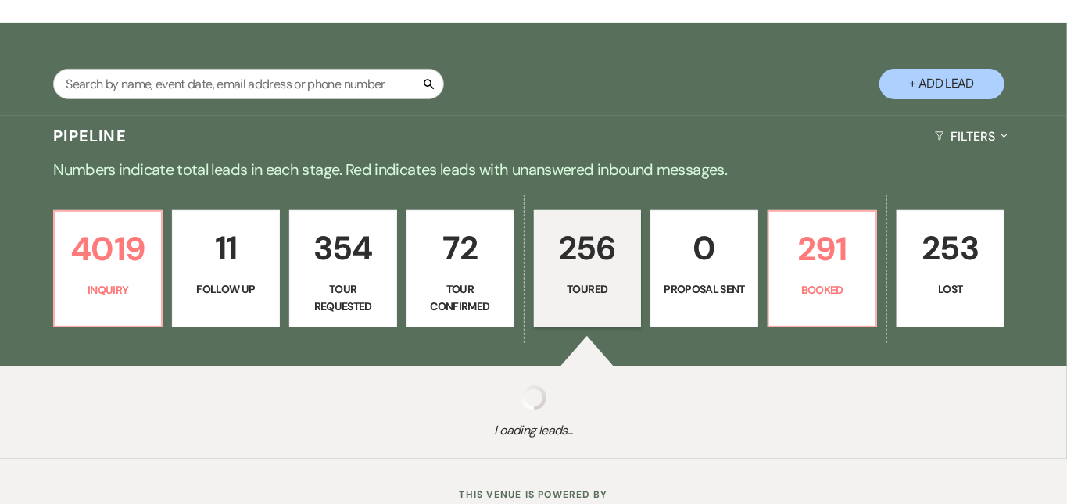
select select "5"
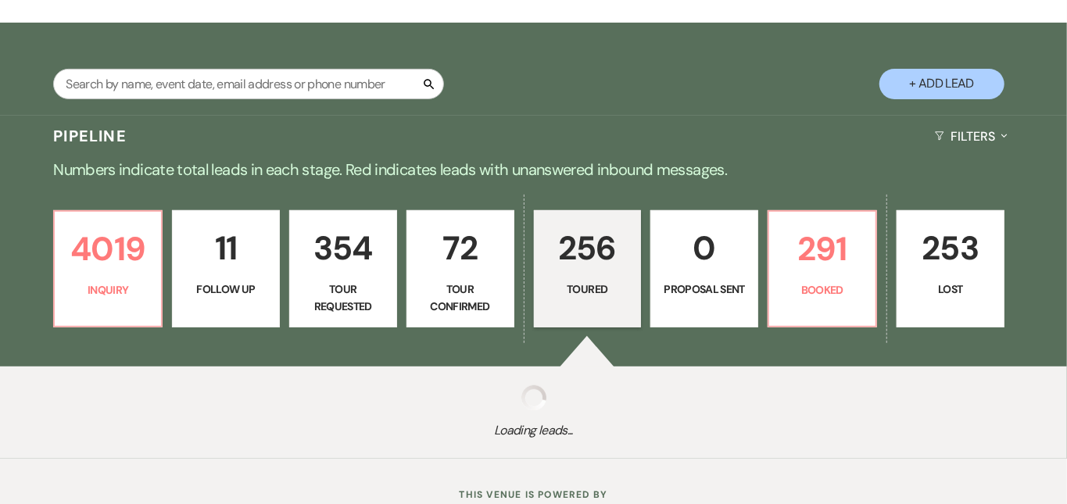
select select "5"
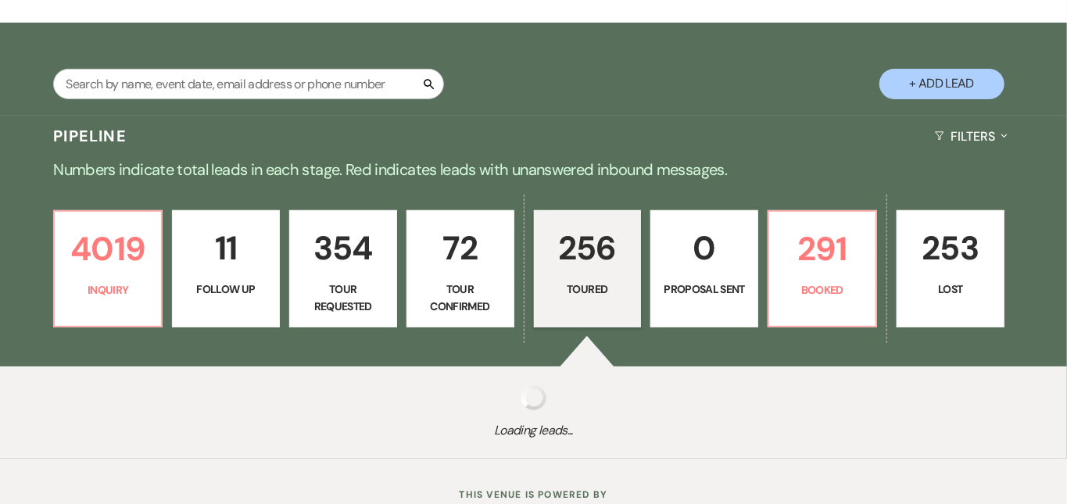
select select "5"
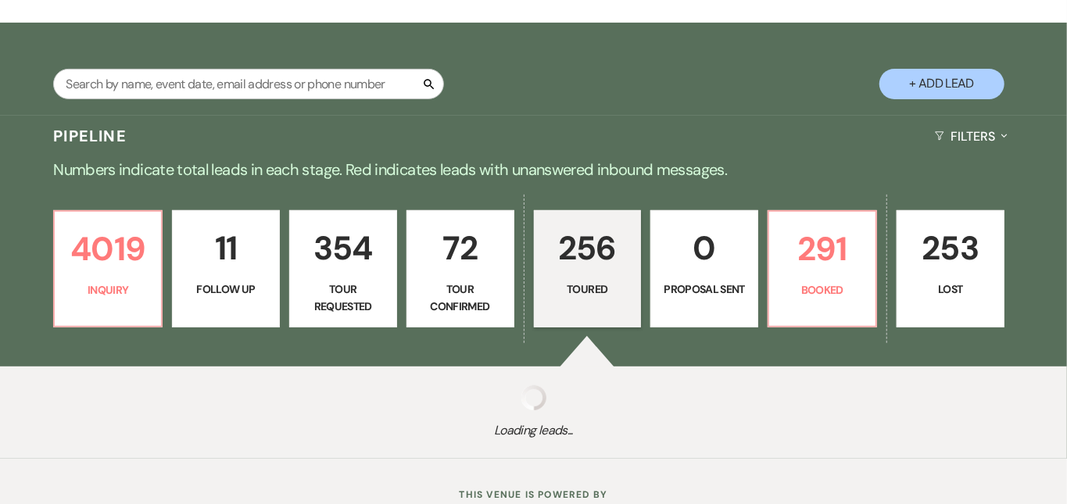
select select "5"
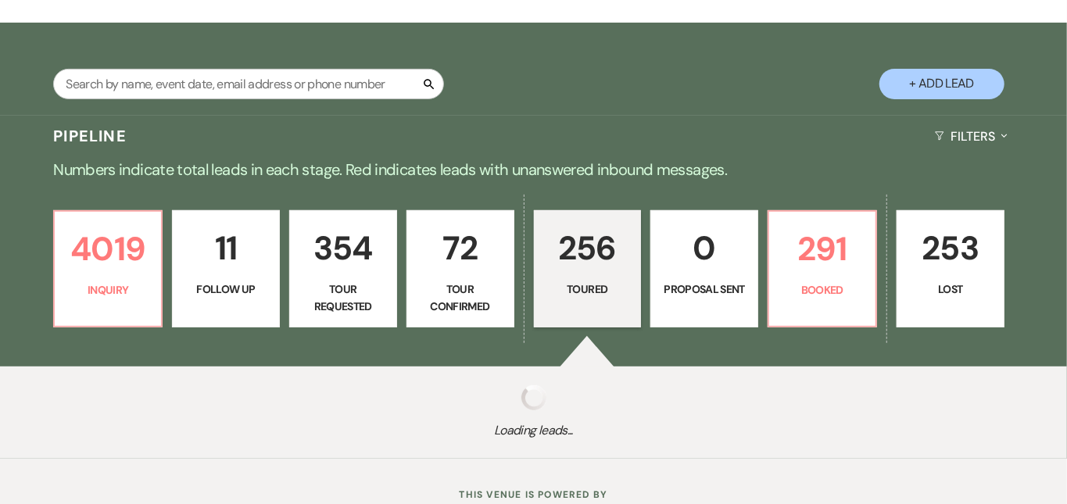
select select "5"
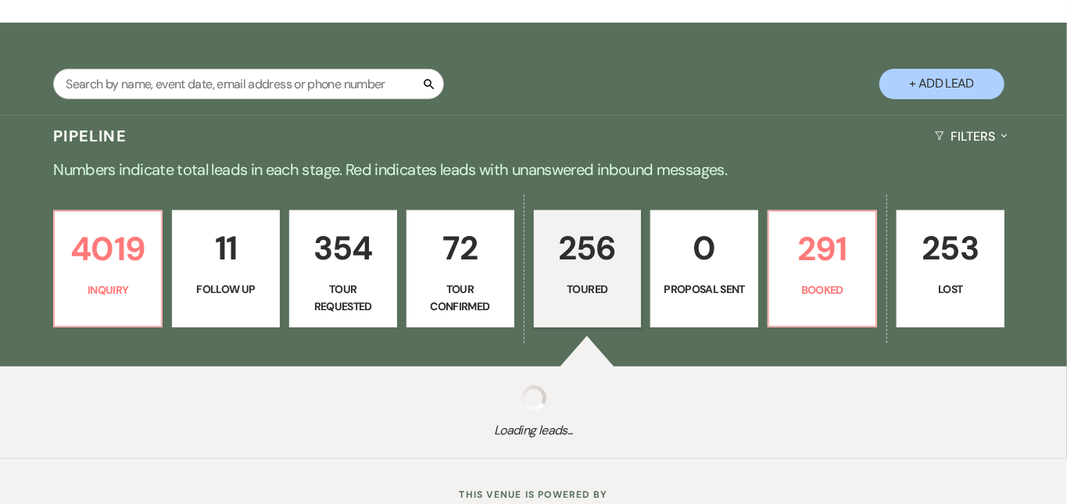
select select "5"
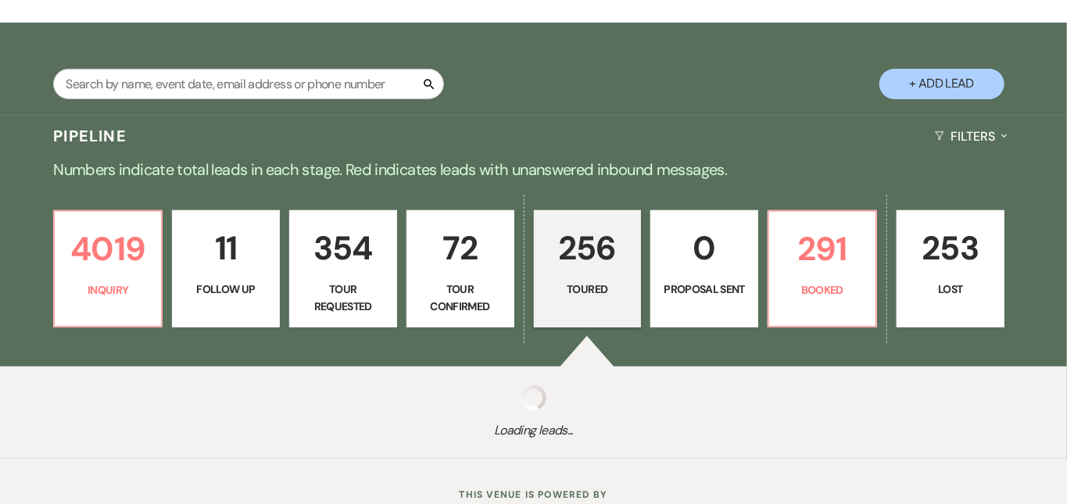
select select "5"
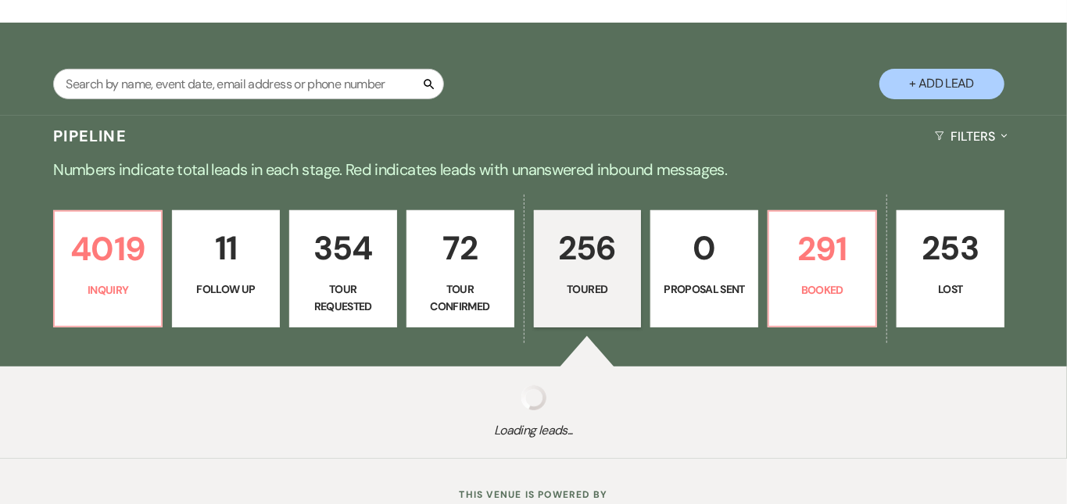
select select "5"
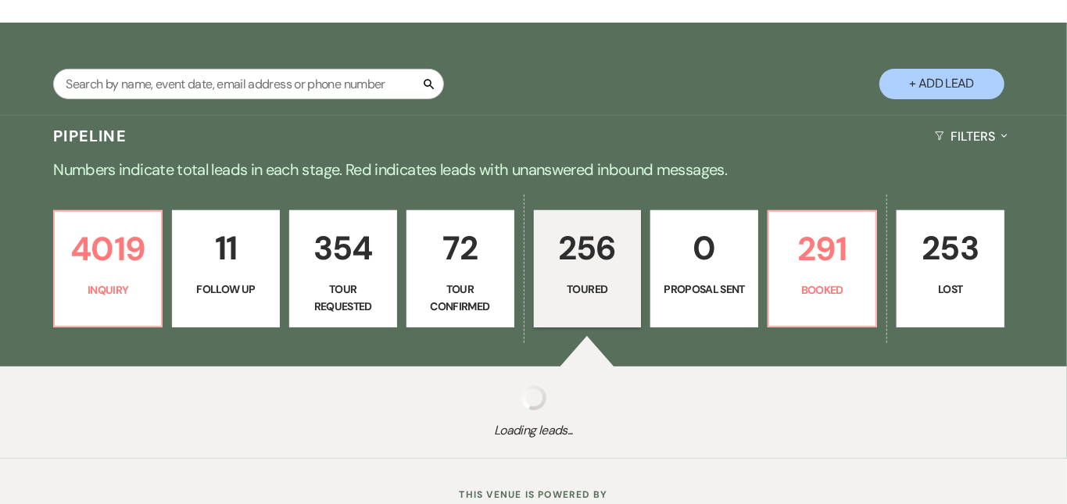
select select "5"
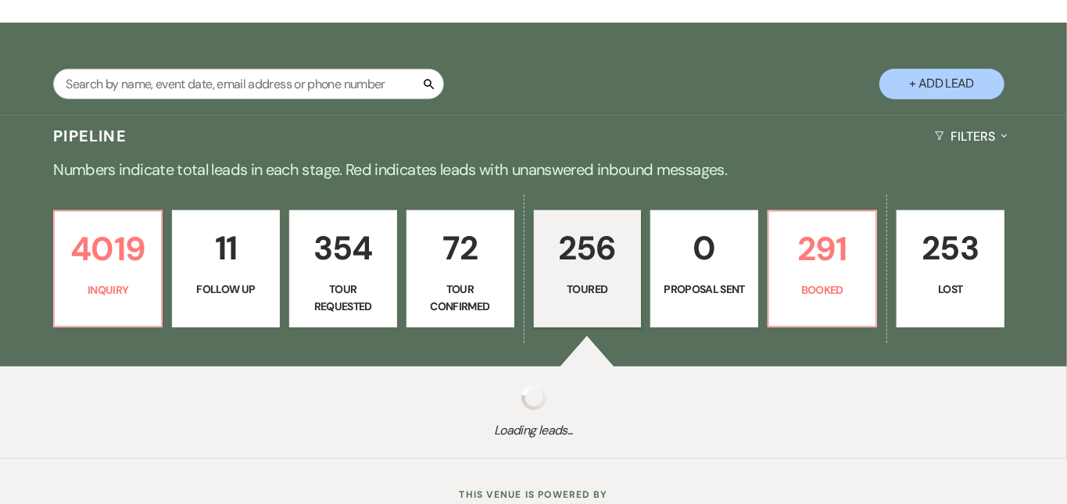
select select "5"
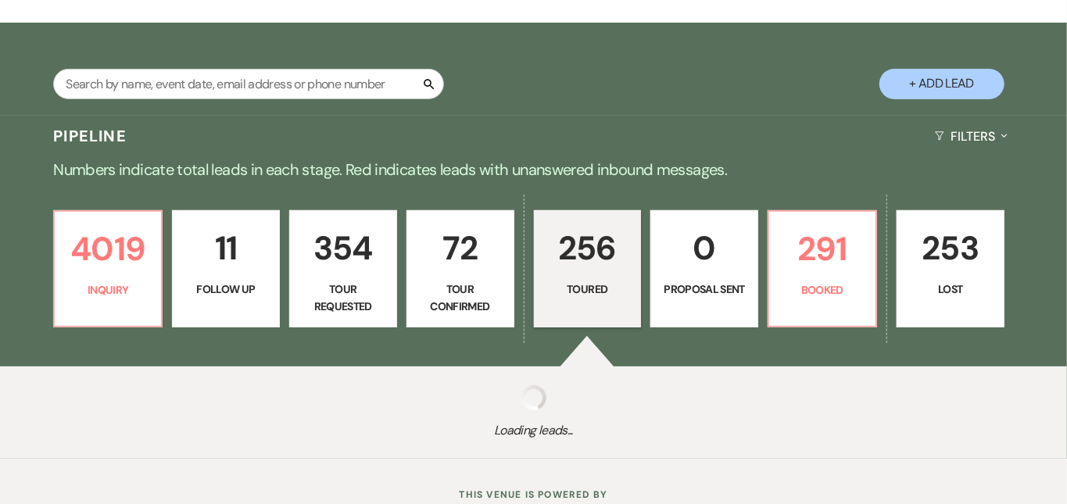
select select "5"
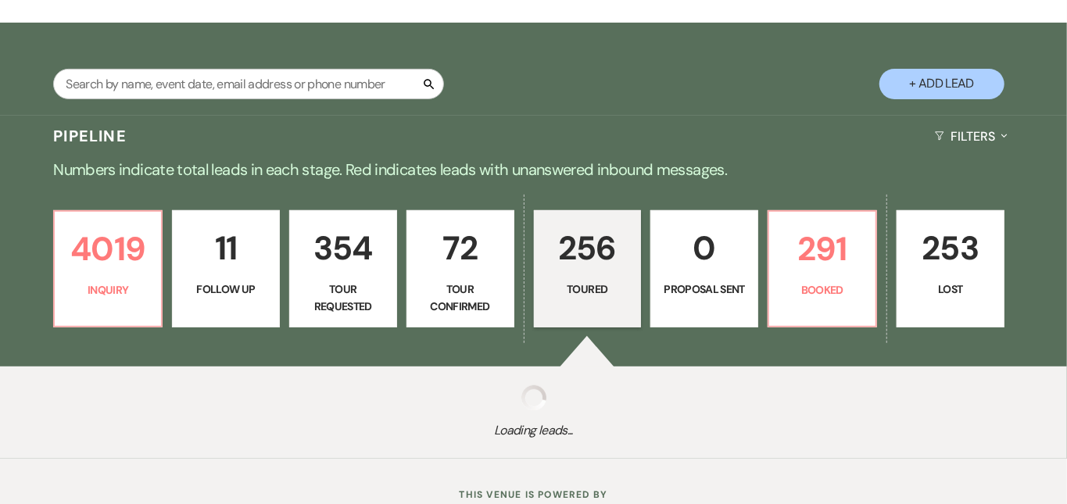
select select "5"
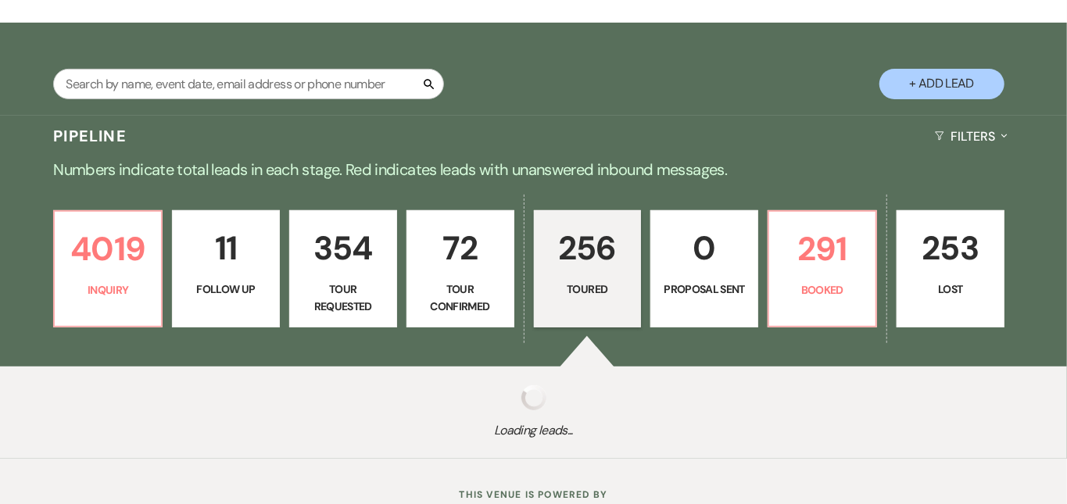
select select "5"
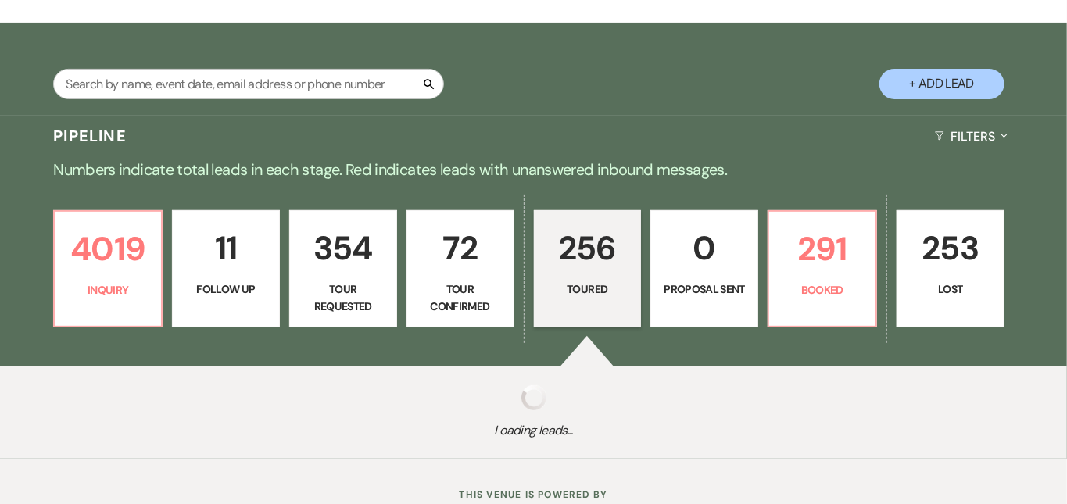
select select "5"
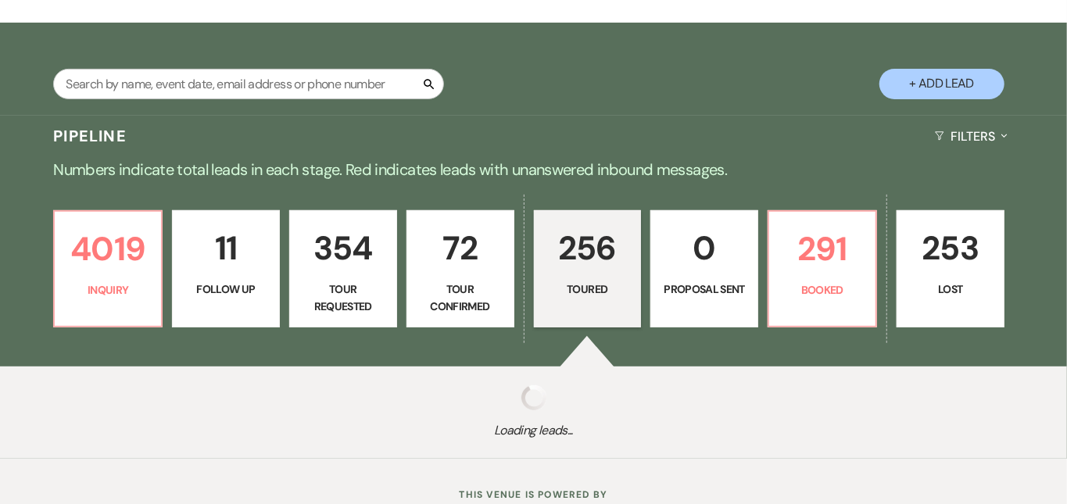
select select "5"
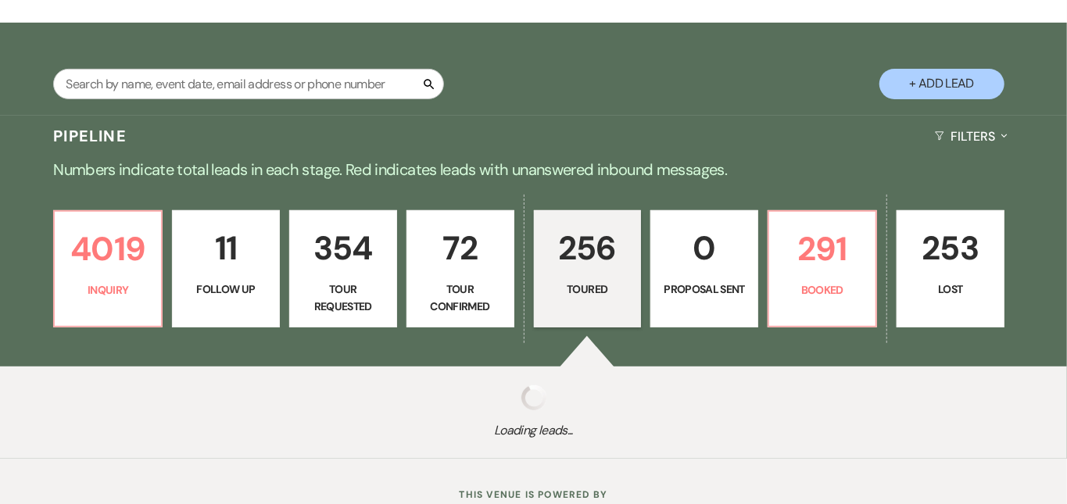
select select "5"
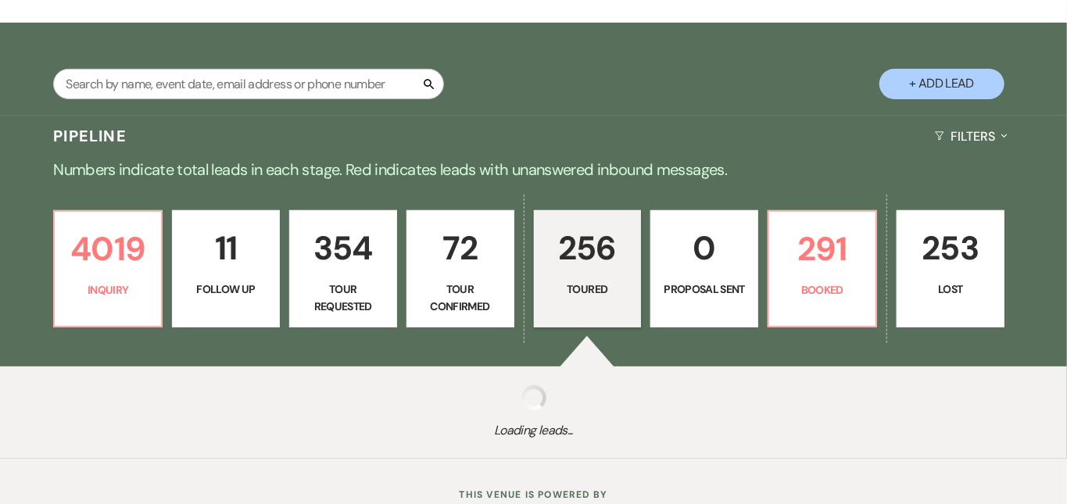
select select "5"
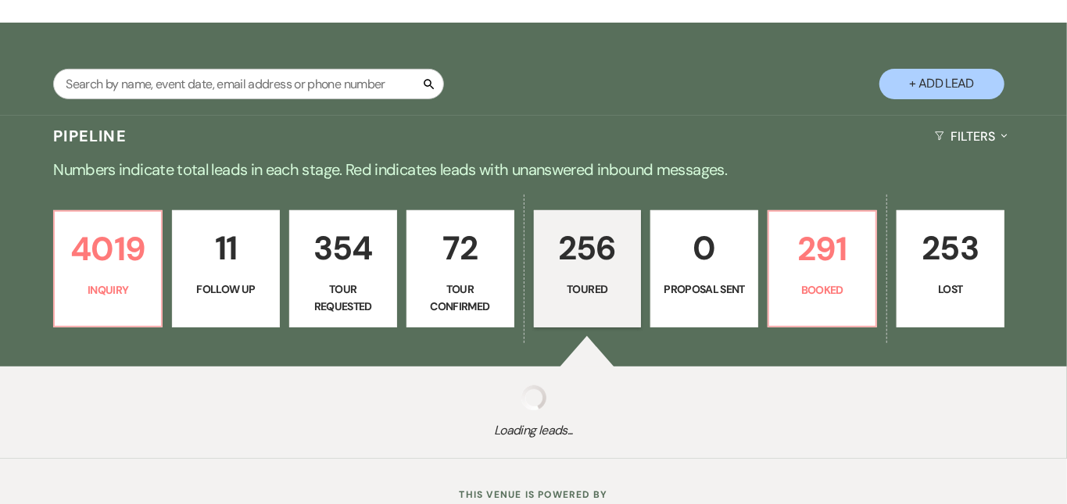
select select "5"
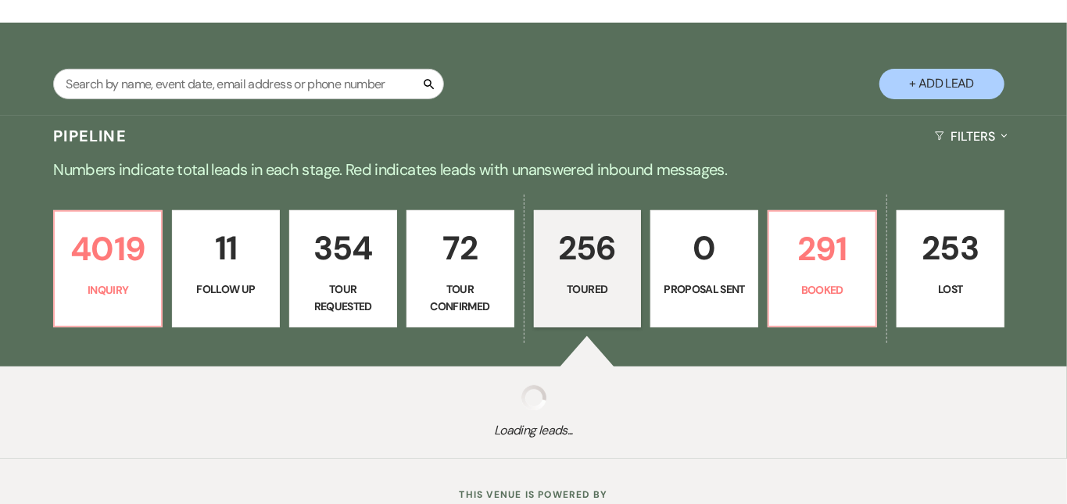
select select "5"
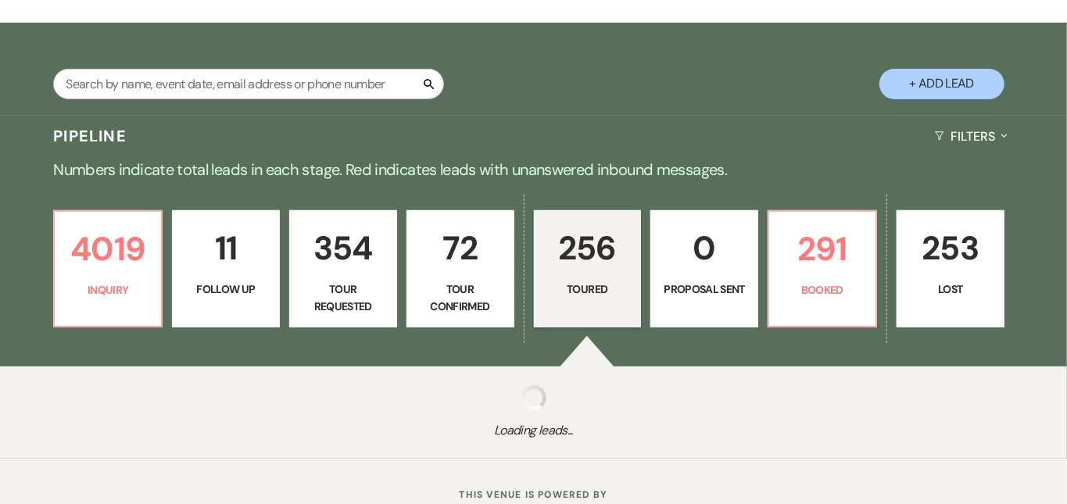
select select "5"
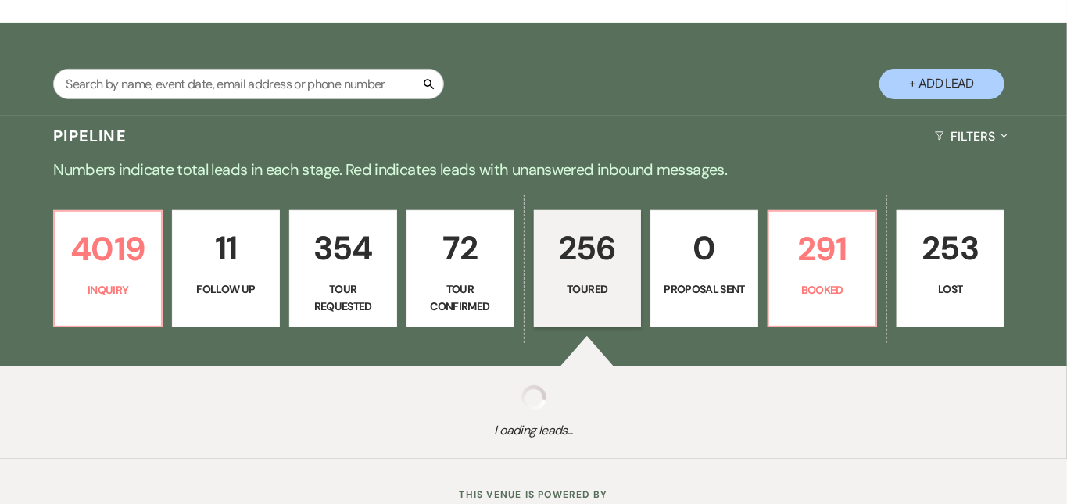
select select "5"
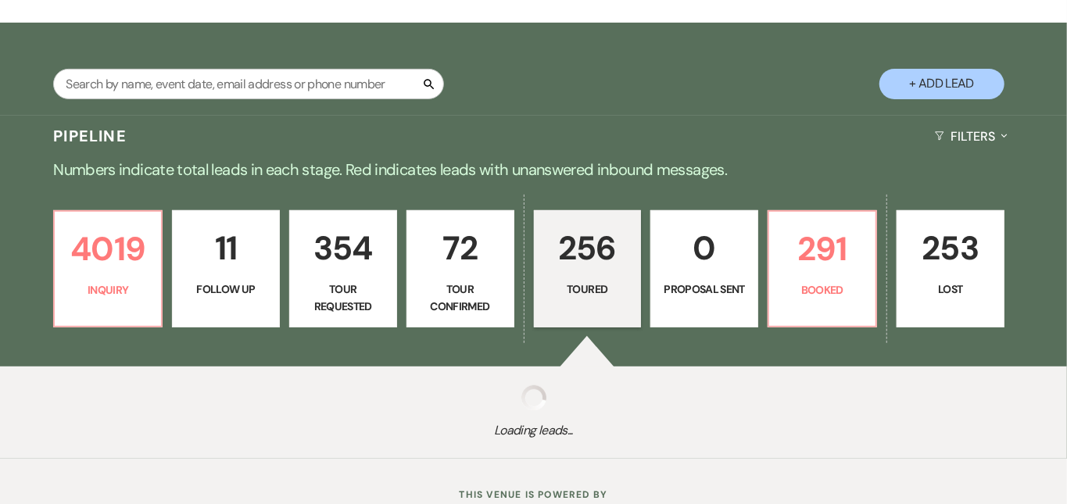
select select "5"
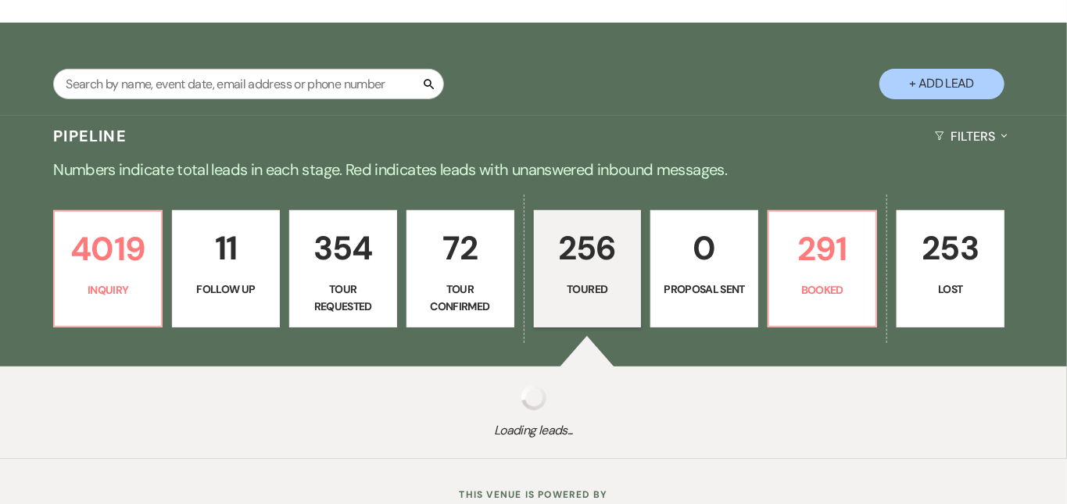
select select "5"
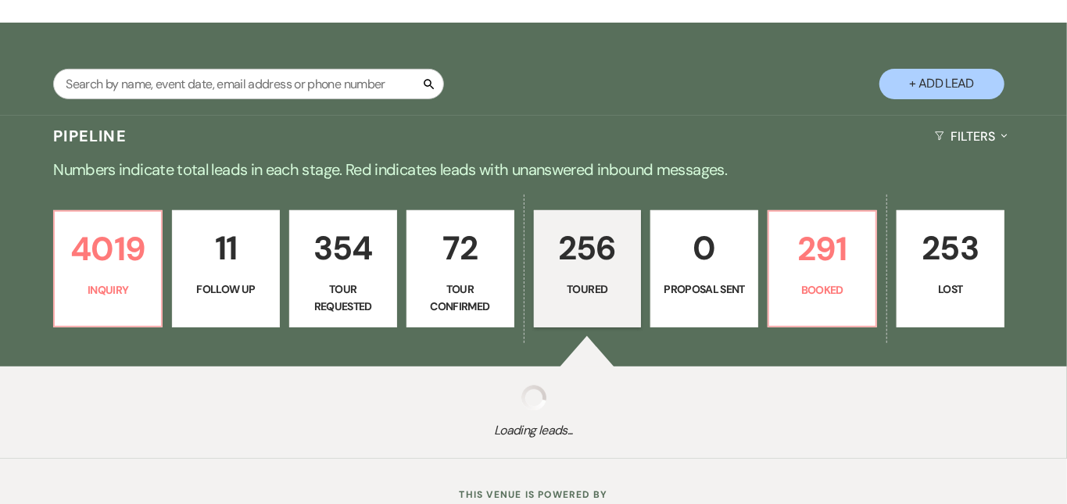
select select "5"
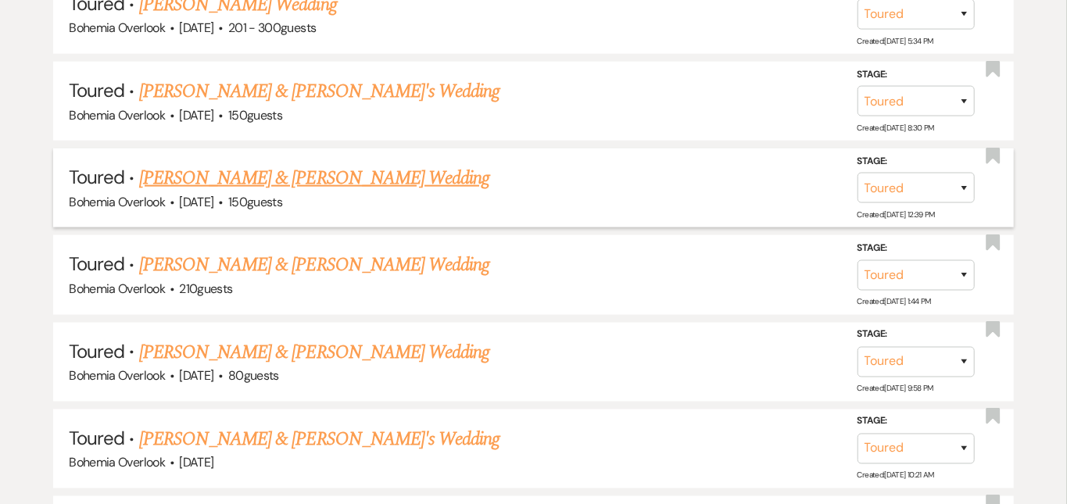
scroll to position [1024, 0]
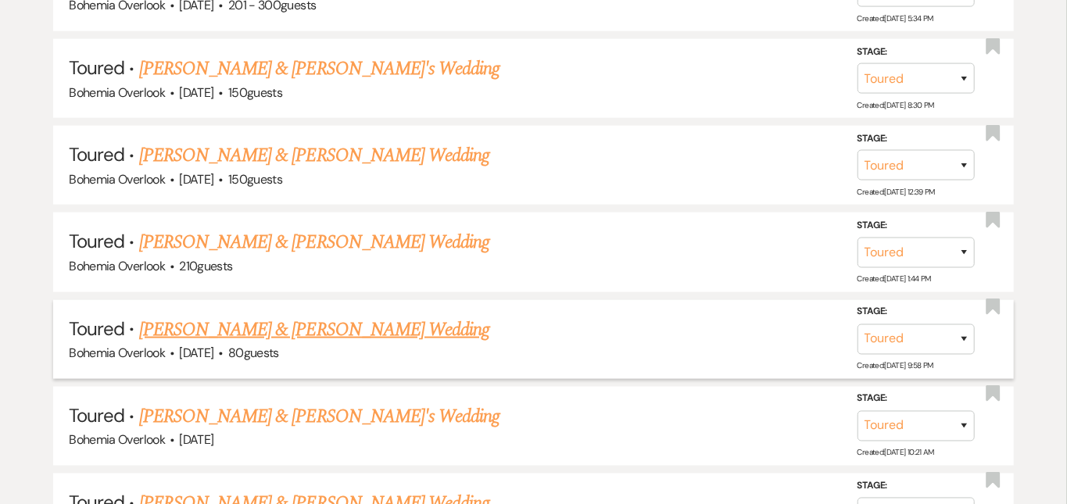
click at [379, 316] on link "Nicholas Short & Hailee Heaton's Wedding" at bounding box center [314, 330] width 350 height 28
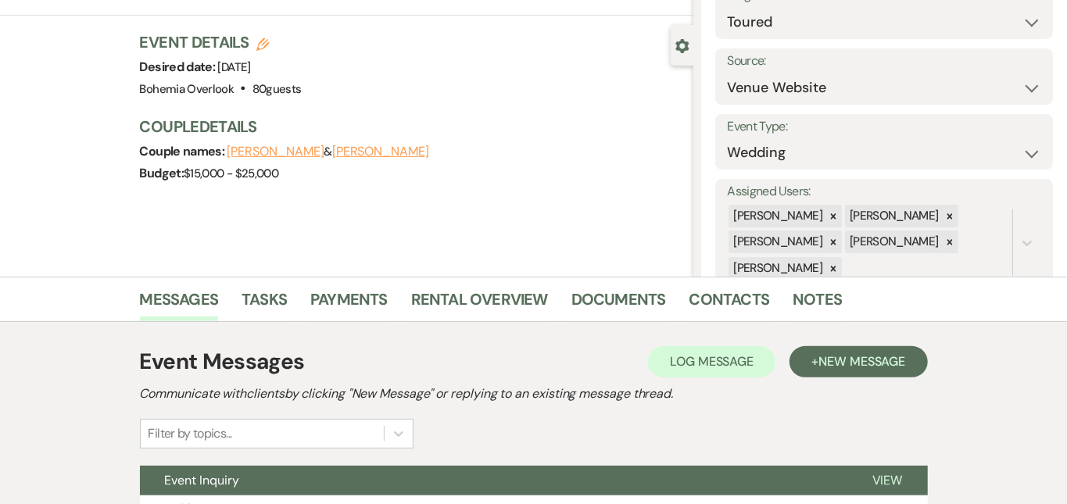
scroll to position [113, 0]
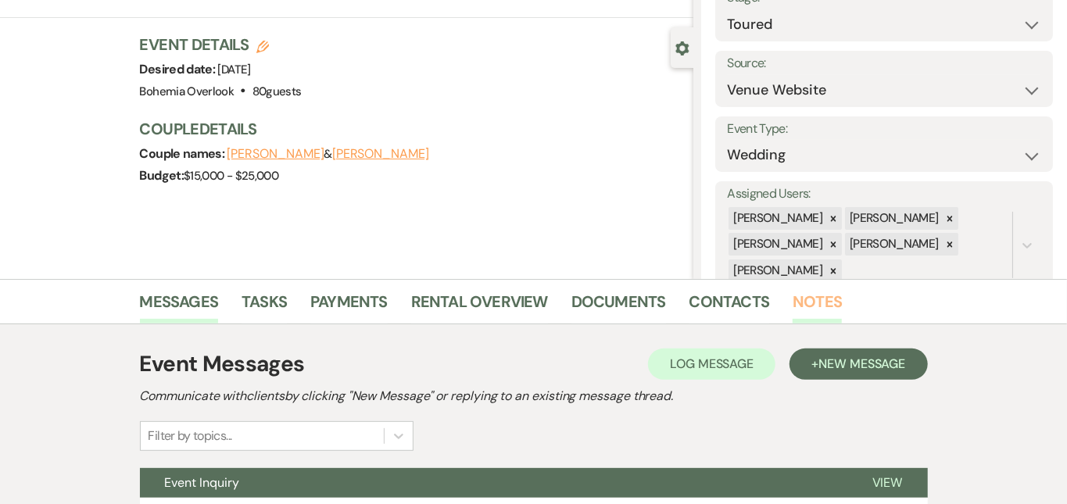
click at [793, 303] on link "Notes" at bounding box center [817, 306] width 49 height 34
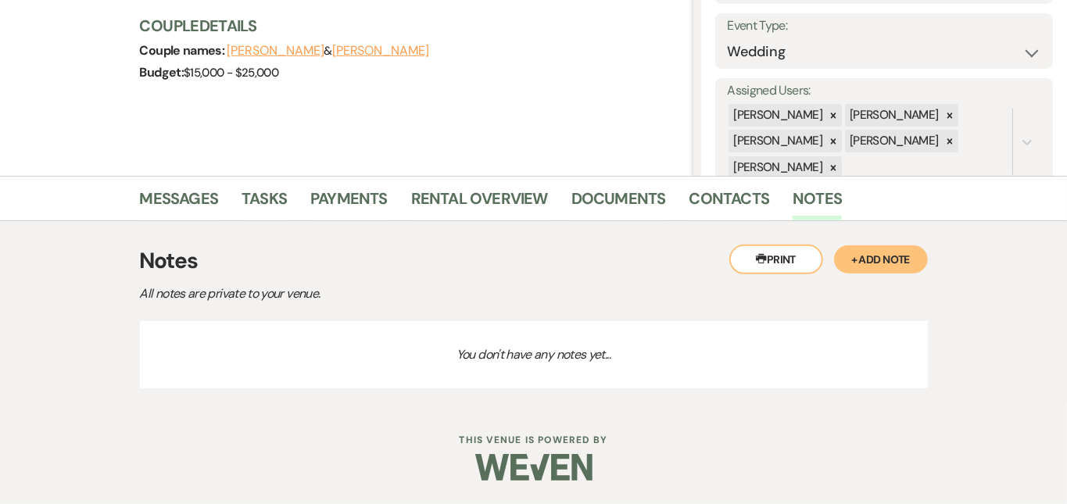
scroll to position [223, 0]
click at [919, 256] on button "+ Add Note" at bounding box center [881, 259] width 94 height 28
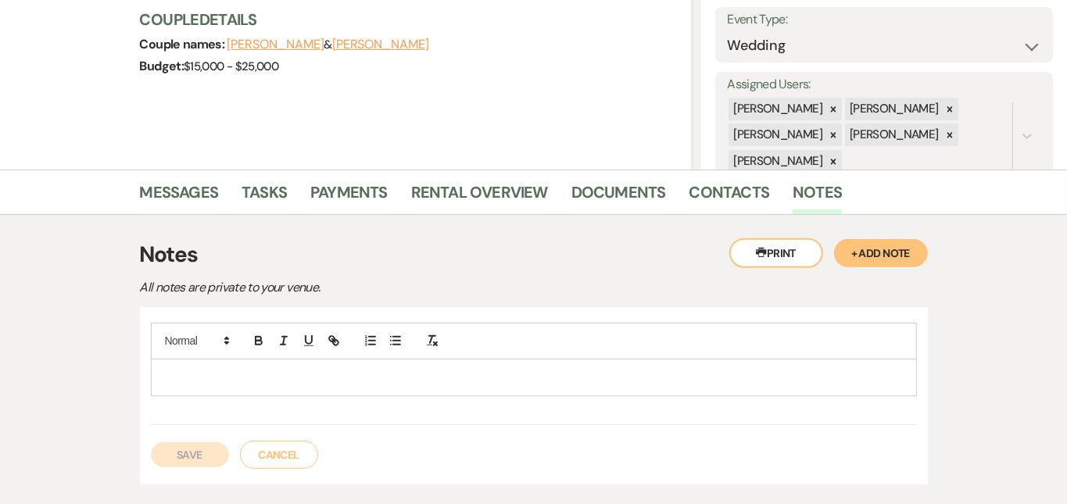
click at [625, 376] on p at bounding box center [533, 377] width 741 height 17
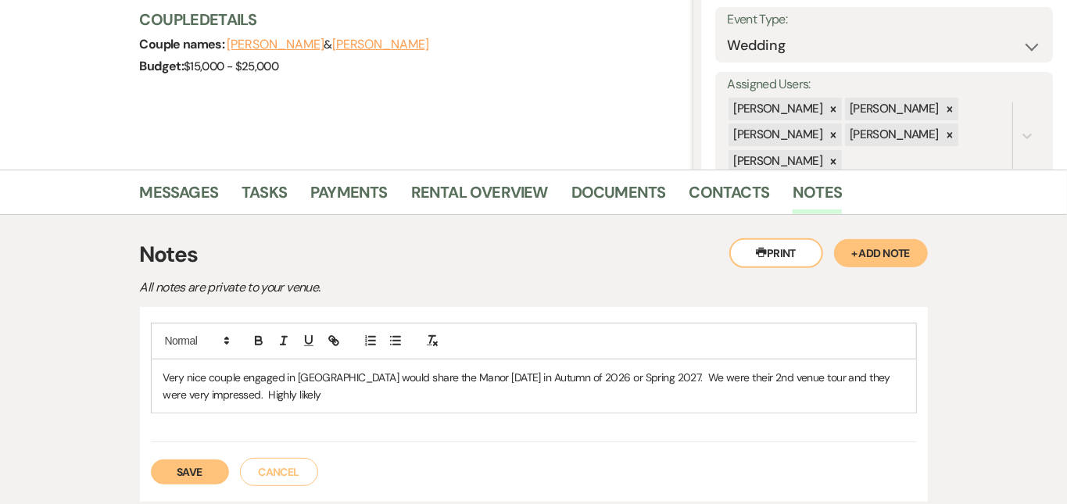
click at [151, 474] on button "Save" at bounding box center [190, 472] width 78 height 25
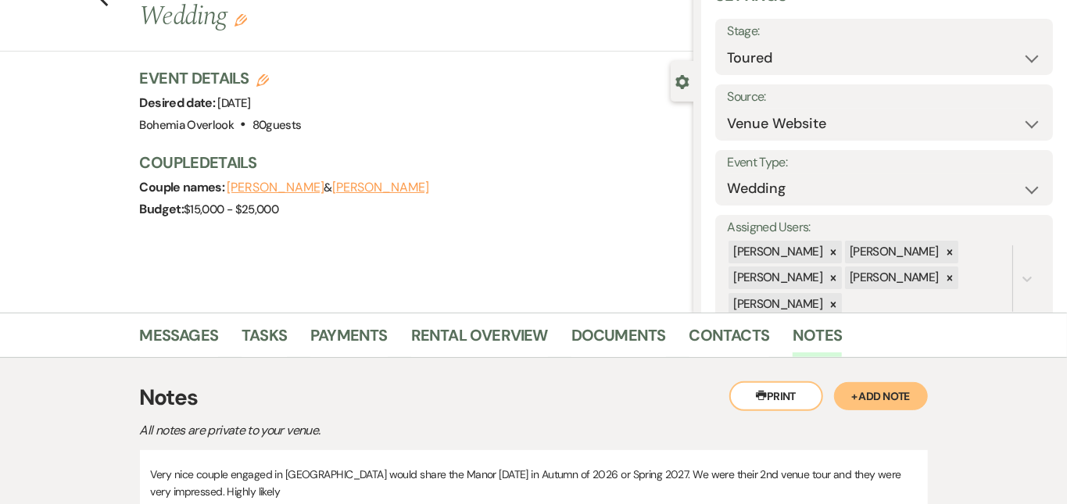
scroll to position [-3, 0]
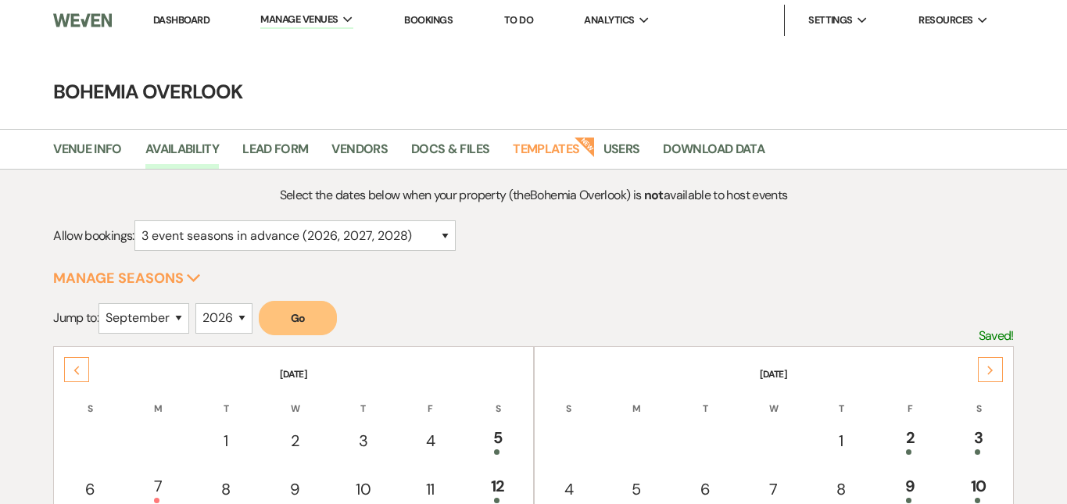
select select "3"
select select "9"
select select "2026"
select select "4"
click at [311, 306] on button "Go" at bounding box center [298, 318] width 78 height 34
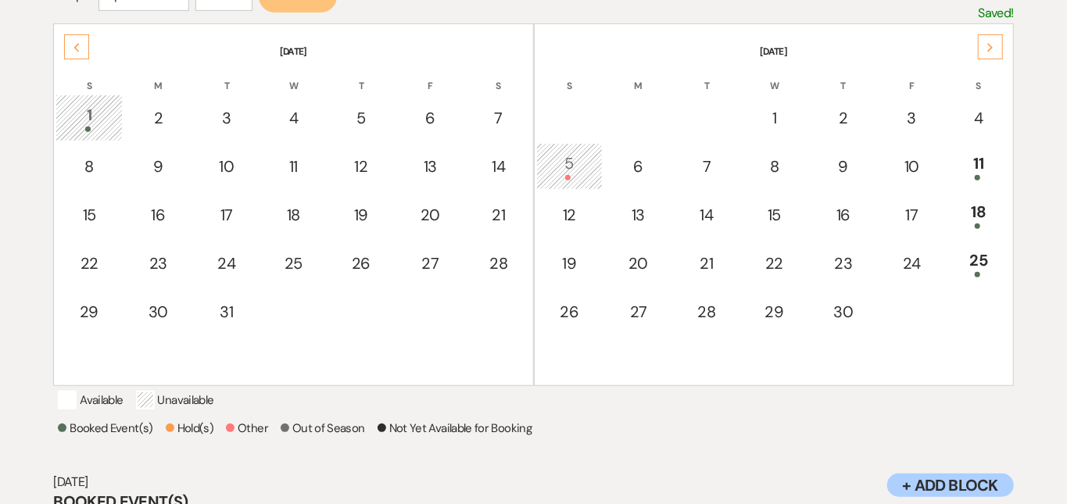
scroll to position [328, 0]
